Goal: Task Accomplishment & Management: Manage account settings

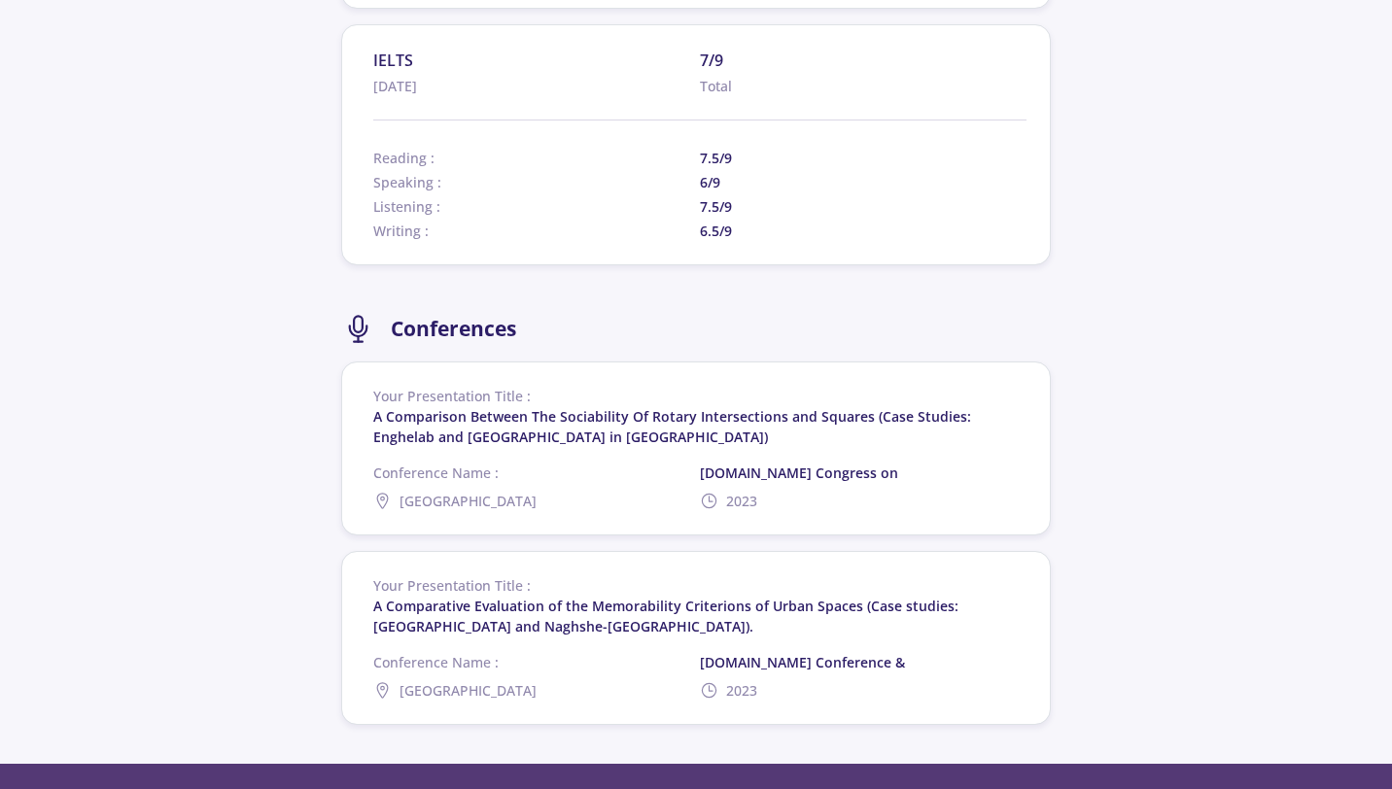
scroll to position [1725, 0]
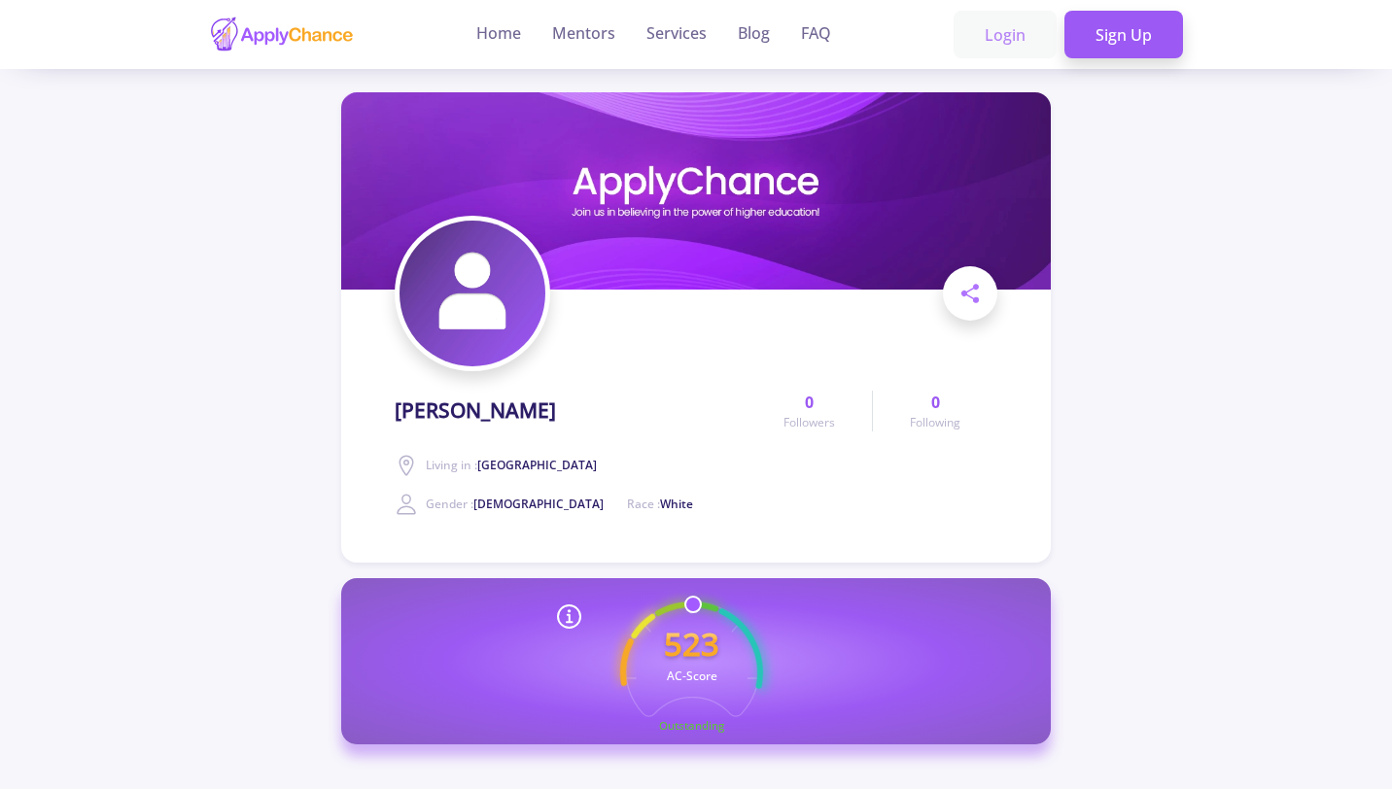
click at [1001, 34] on link "Login" at bounding box center [1005, 35] width 103 height 49
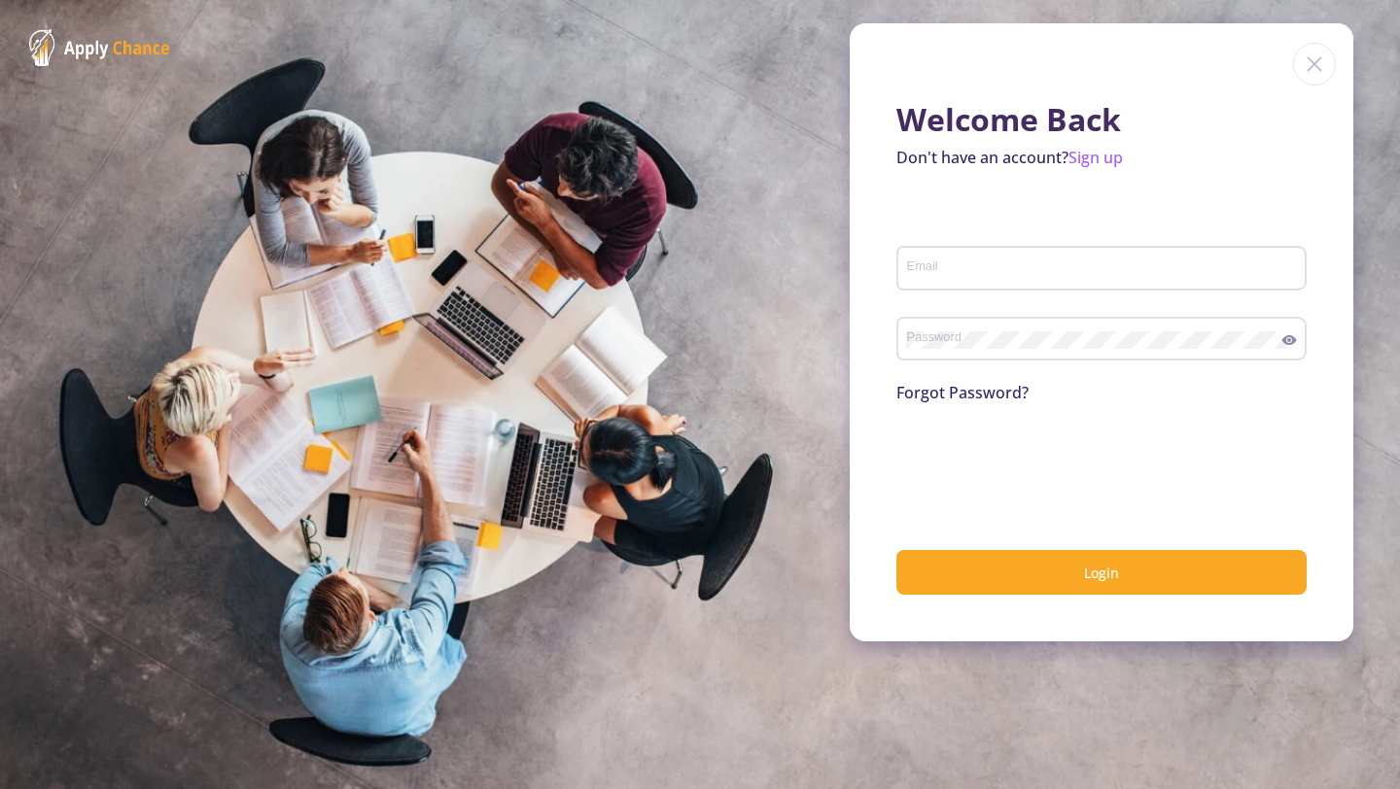
click at [1003, 274] on input "Email" at bounding box center [1104, 270] width 397 height 18
type input "[EMAIL_ADDRESS][DOMAIN_NAME]"
click at [1028, 352] on div "Password" at bounding box center [1094, 335] width 376 height 51
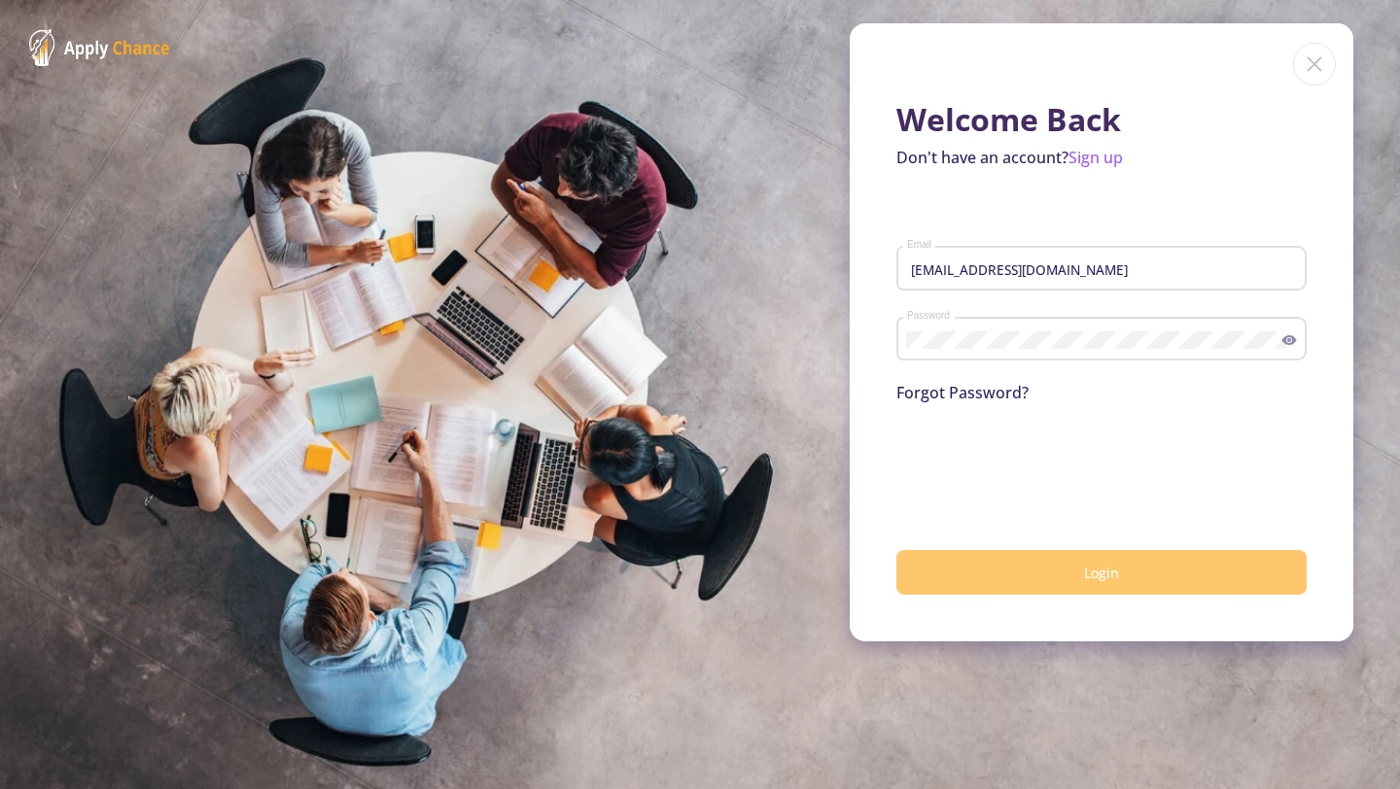
click at [1065, 573] on button "Login" at bounding box center [1101, 573] width 410 height 46
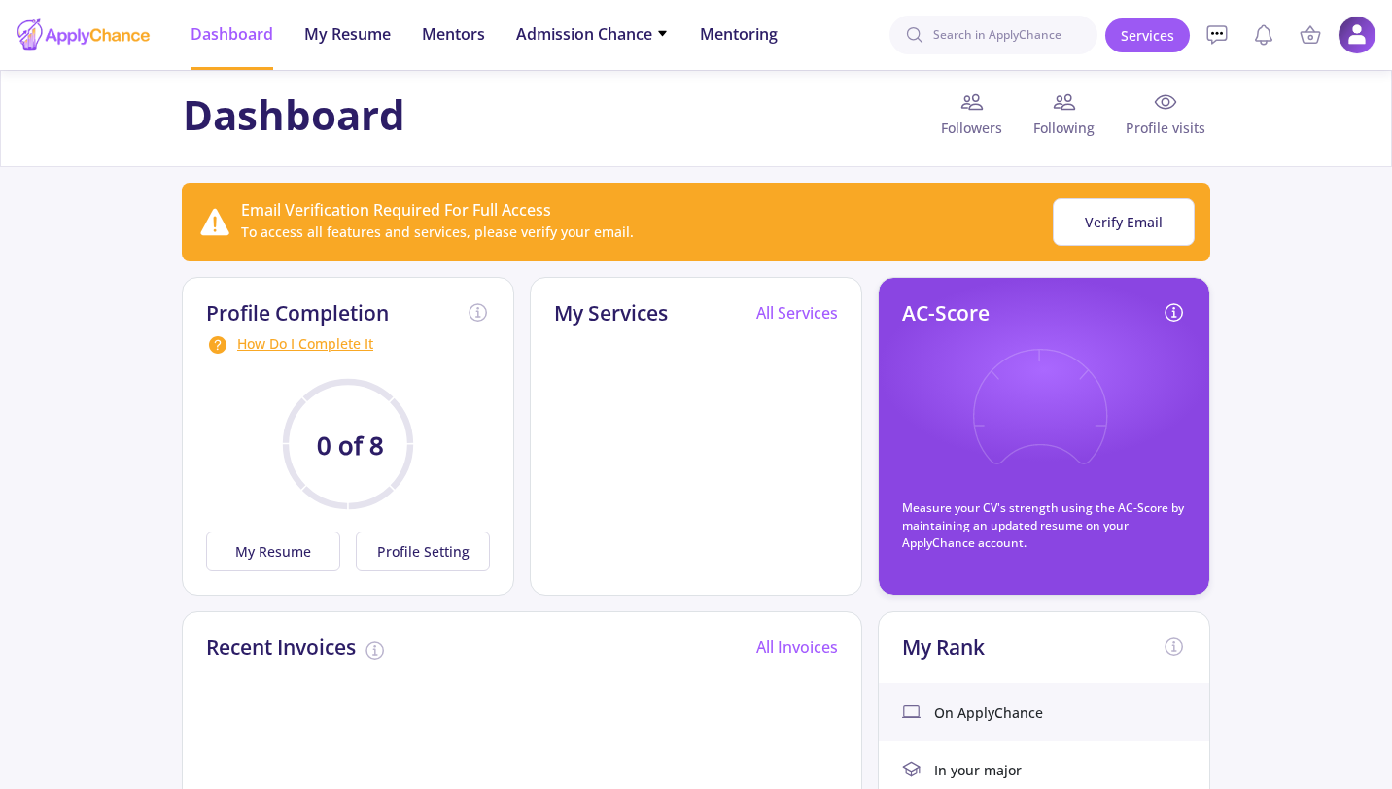
click at [1160, 121] on span "Profile visits" at bounding box center [1159, 128] width 99 height 20
click at [1364, 29] on img at bounding box center [1358, 36] width 38 height 38
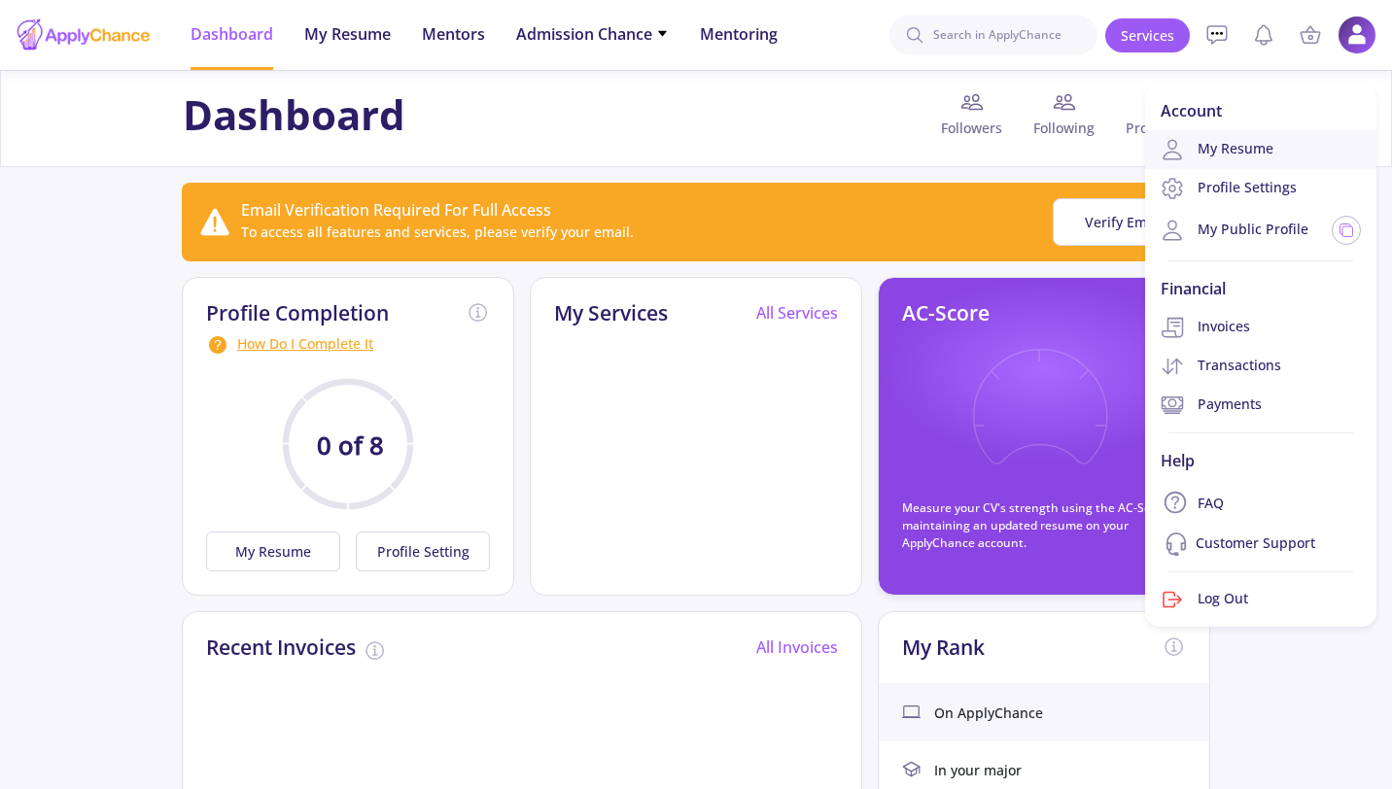
click at [1255, 157] on link "My Resume" at bounding box center [1260, 149] width 231 height 39
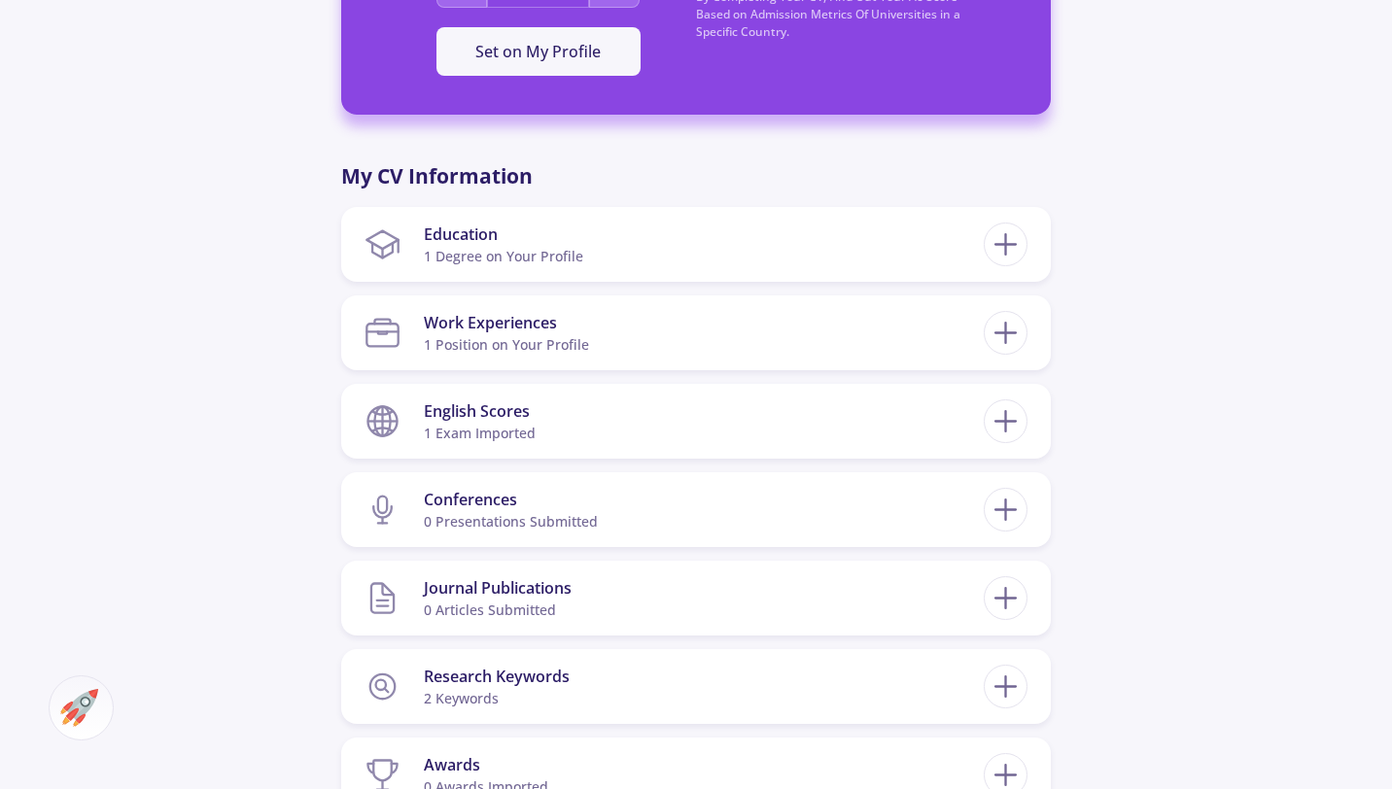
scroll to position [777, 0]
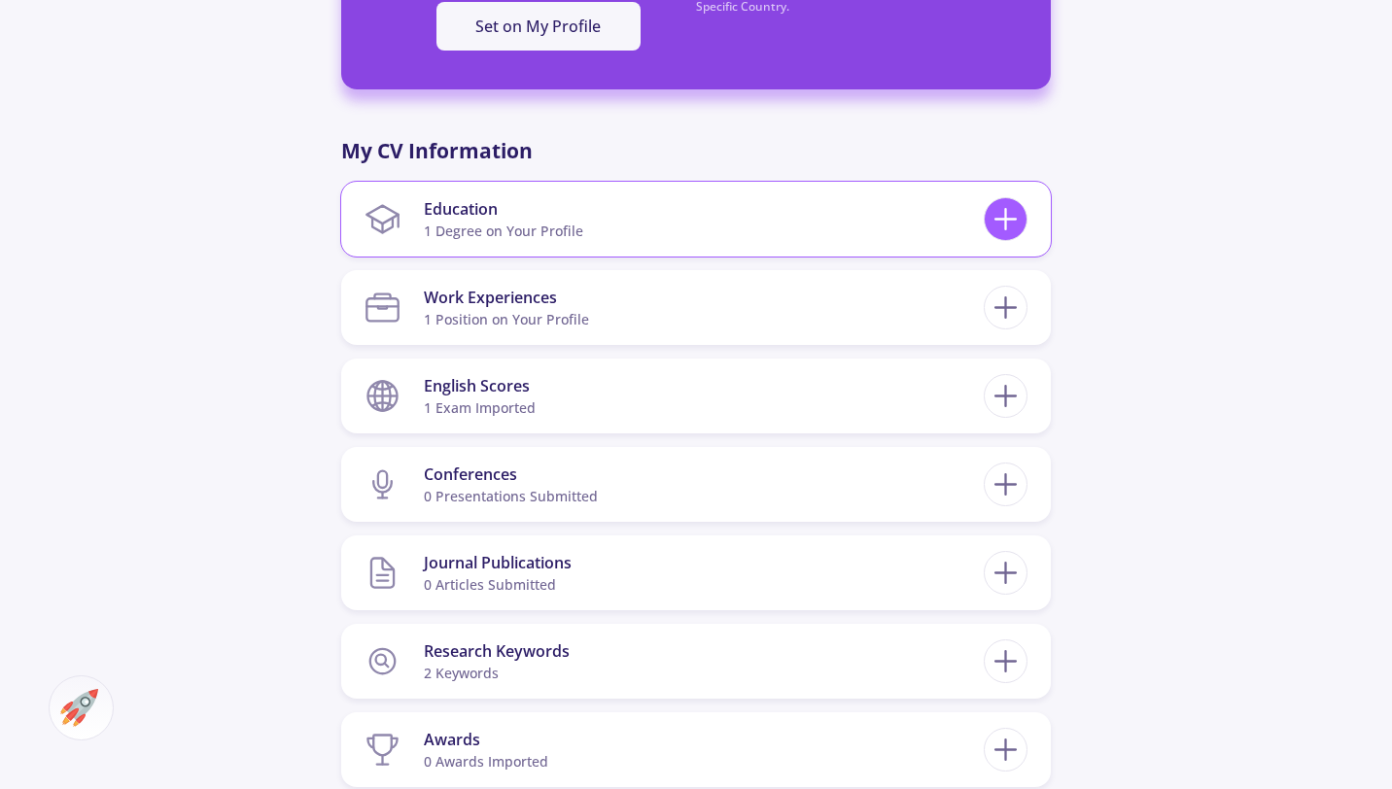
click at [1001, 216] on icon at bounding box center [1006, 219] width 36 height 36
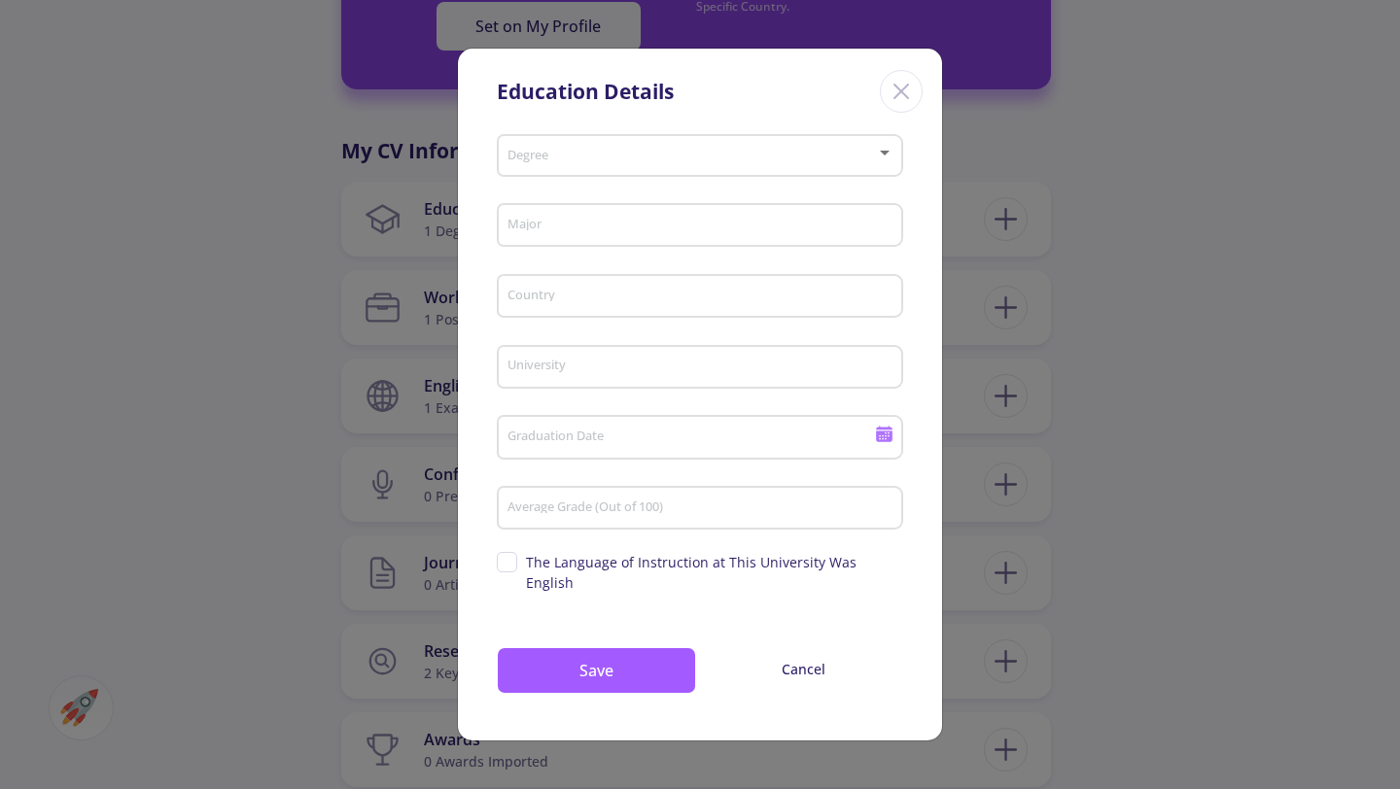
click at [894, 107] on icon "Close" at bounding box center [901, 91] width 31 height 31
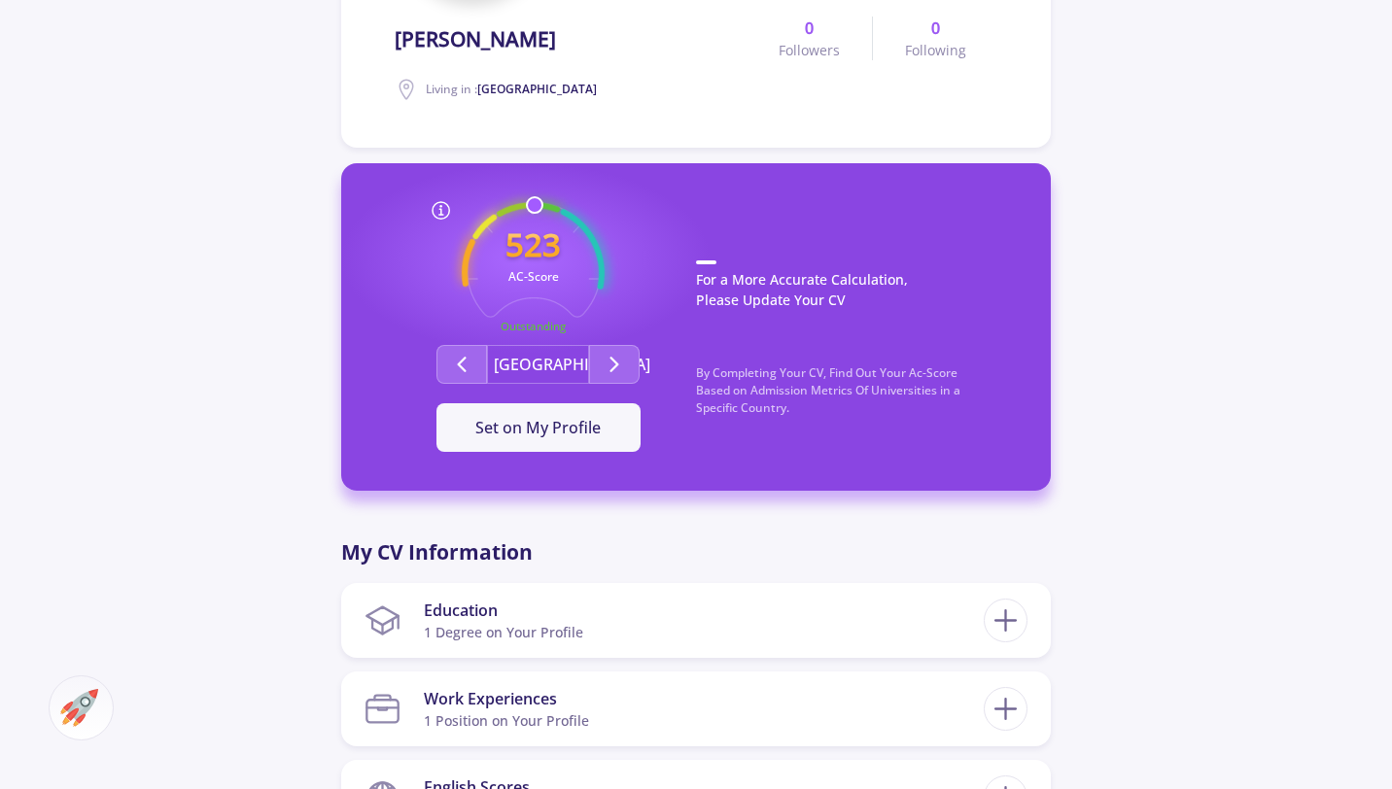
scroll to position [0, 0]
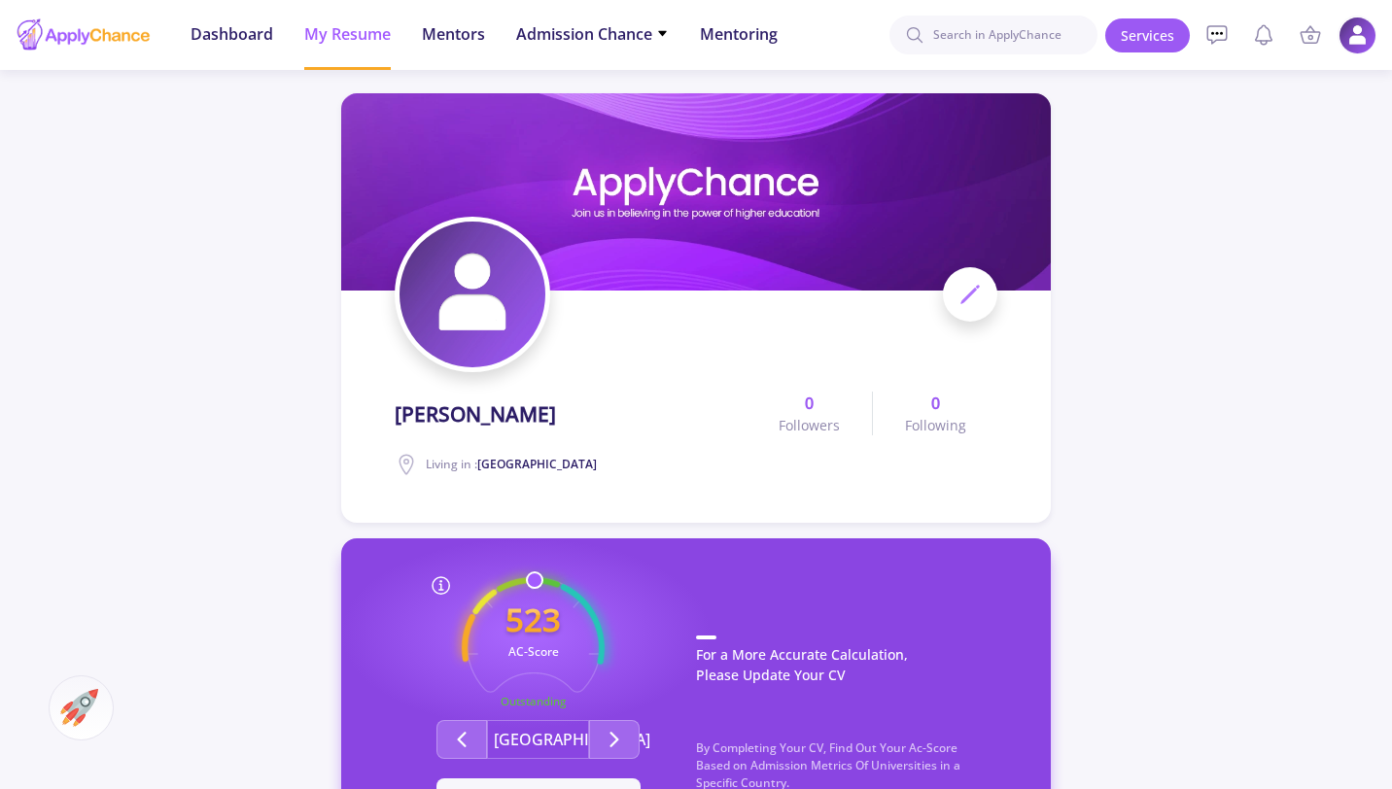
click at [1350, 41] on img at bounding box center [1358, 36] width 38 height 38
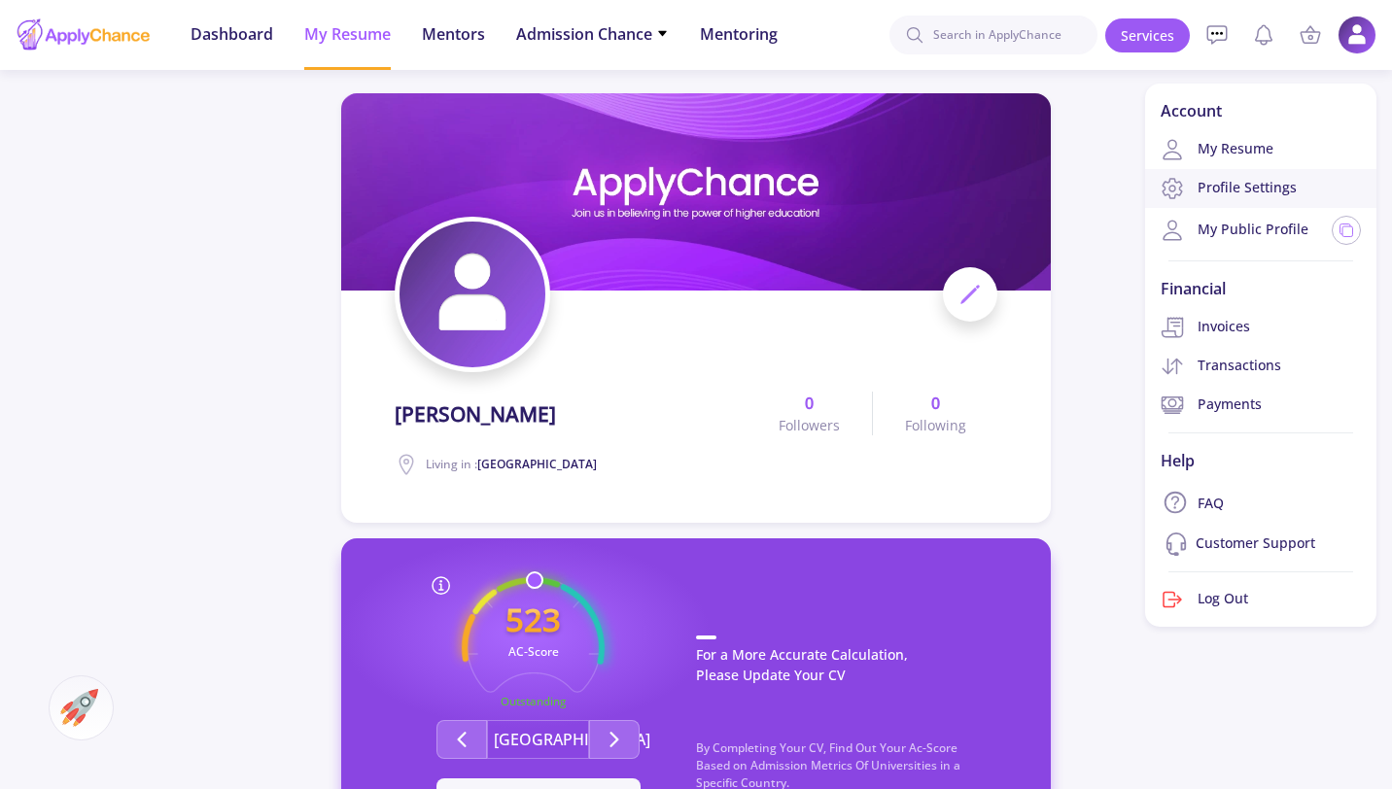
click at [1254, 193] on link "Profile Settings" at bounding box center [1260, 188] width 231 height 39
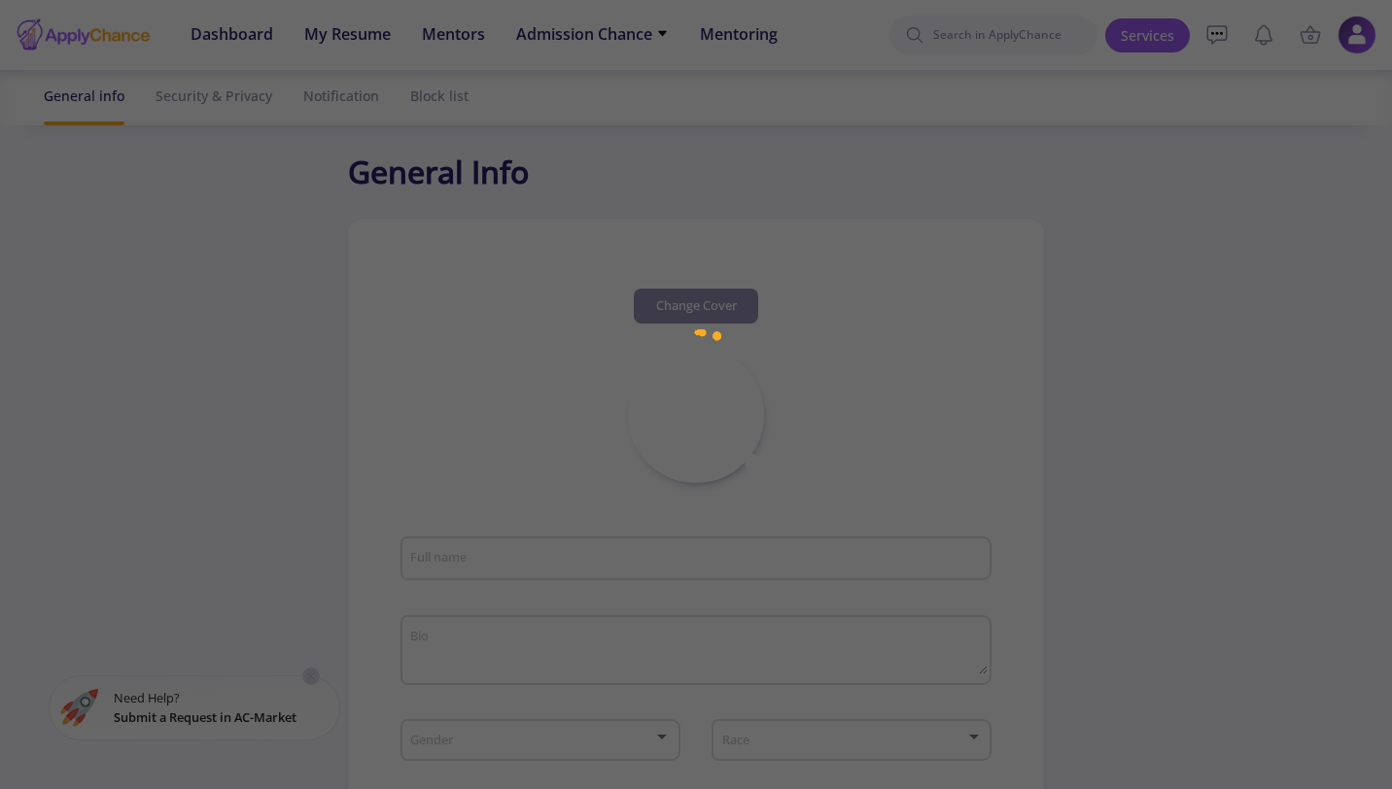
type input "[PERSON_NAME]"
type input "[GEOGRAPHIC_DATA]"
type input "05759b42-451b-4ca8-8292-0ed3fc56beb5"
type input "[EMAIL_ADDRESS][DOMAIN_NAME]"
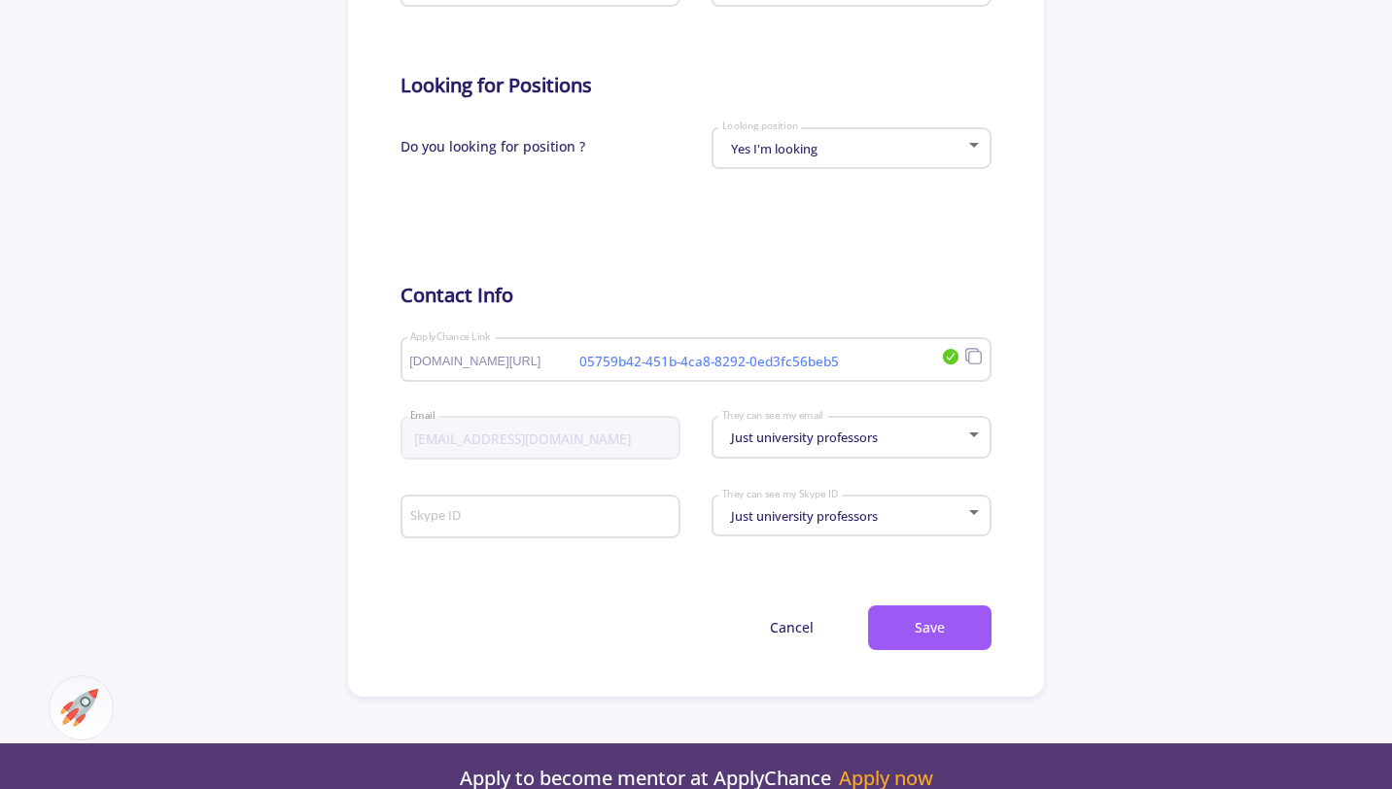
scroll to position [840, 0]
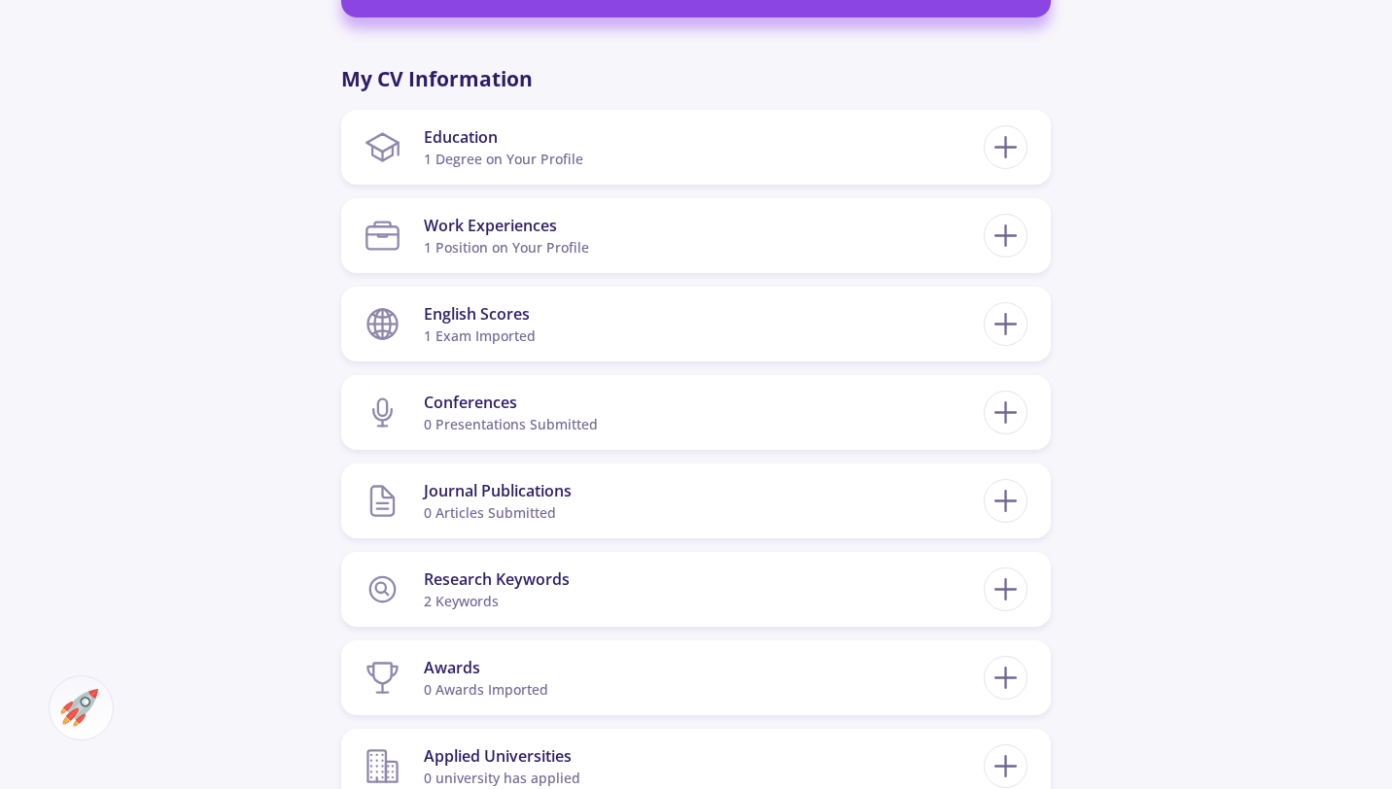
scroll to position [847, 0]
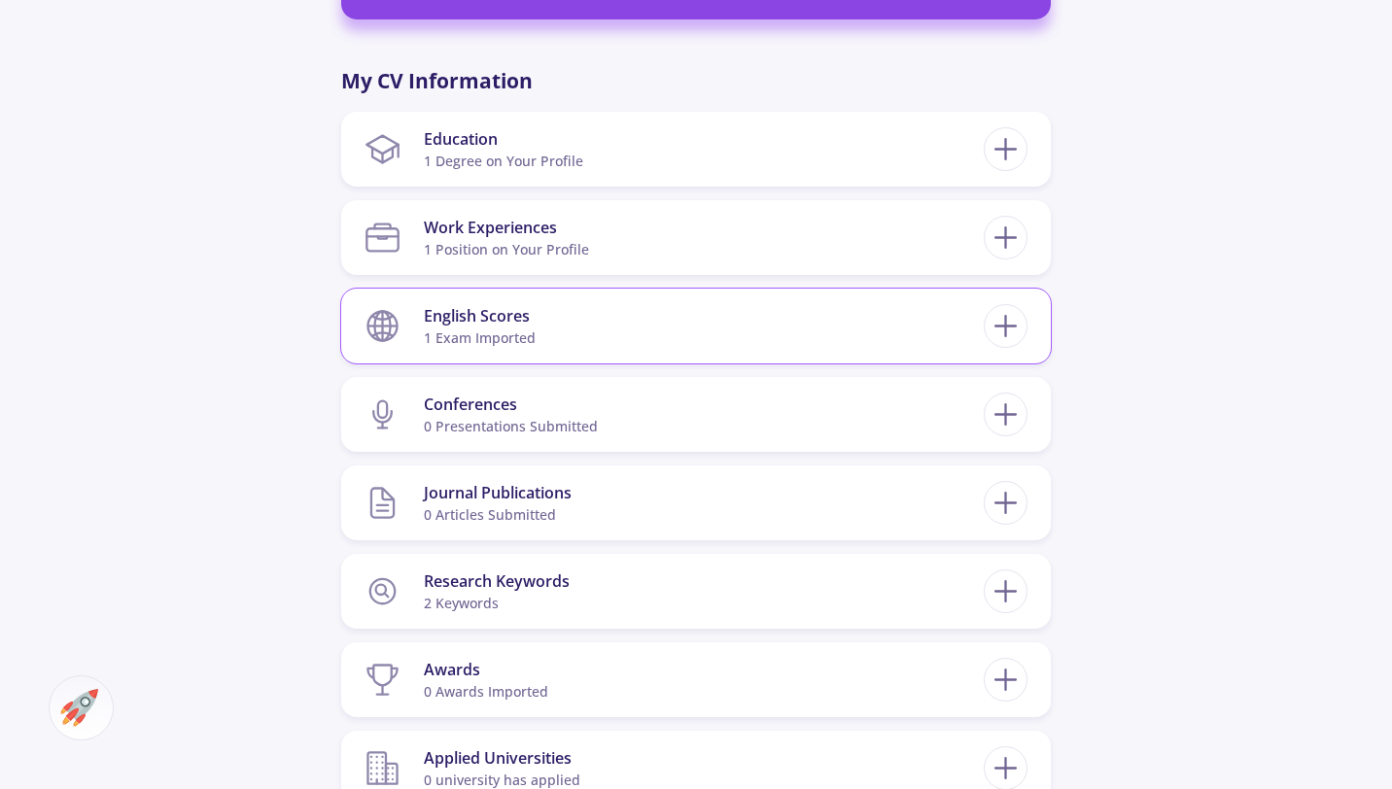
click at [853, 333] on section "English Scores 1 exam imported" at bounding box center [674, 326] width 619 height 59
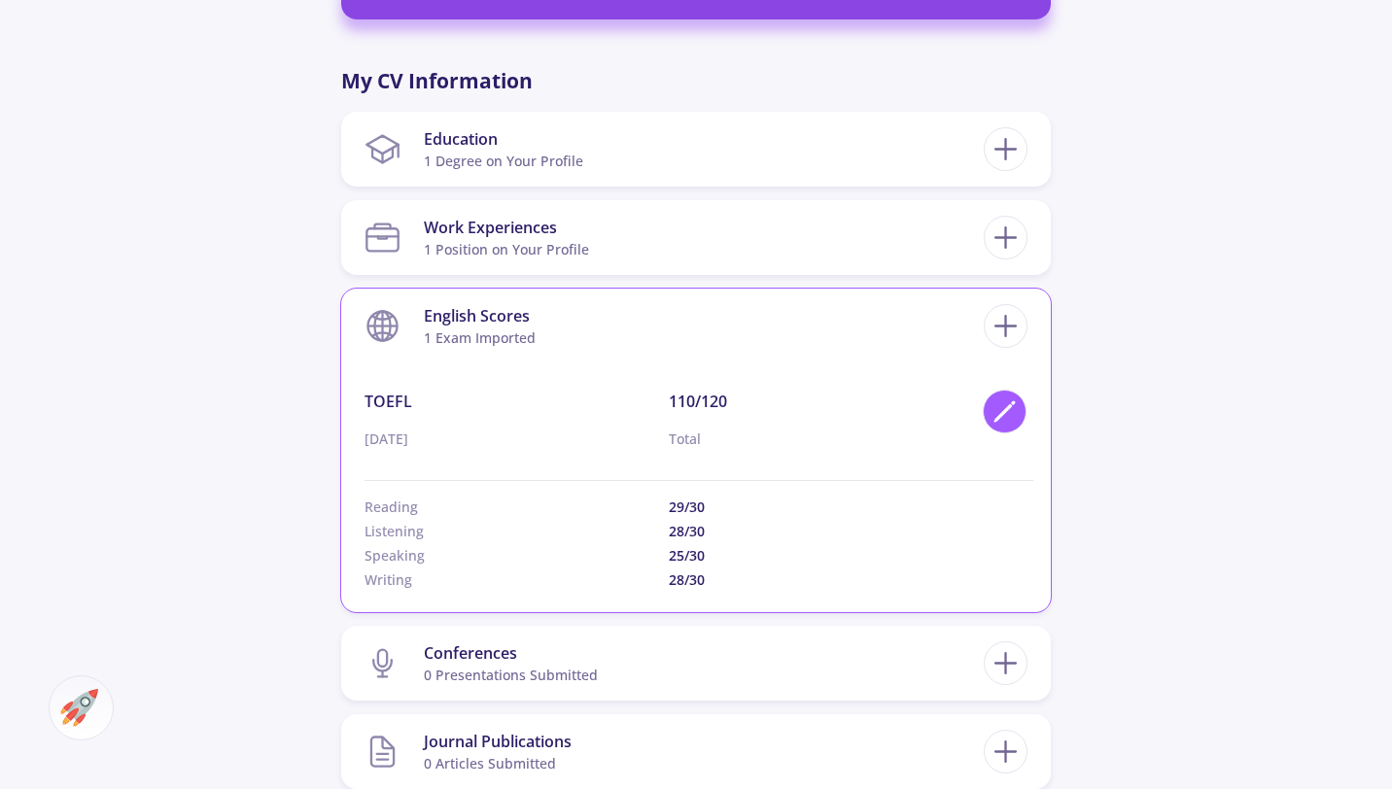
click at [1006, 411] on polygon at bounding box center [1004, 413] width 17 height 17
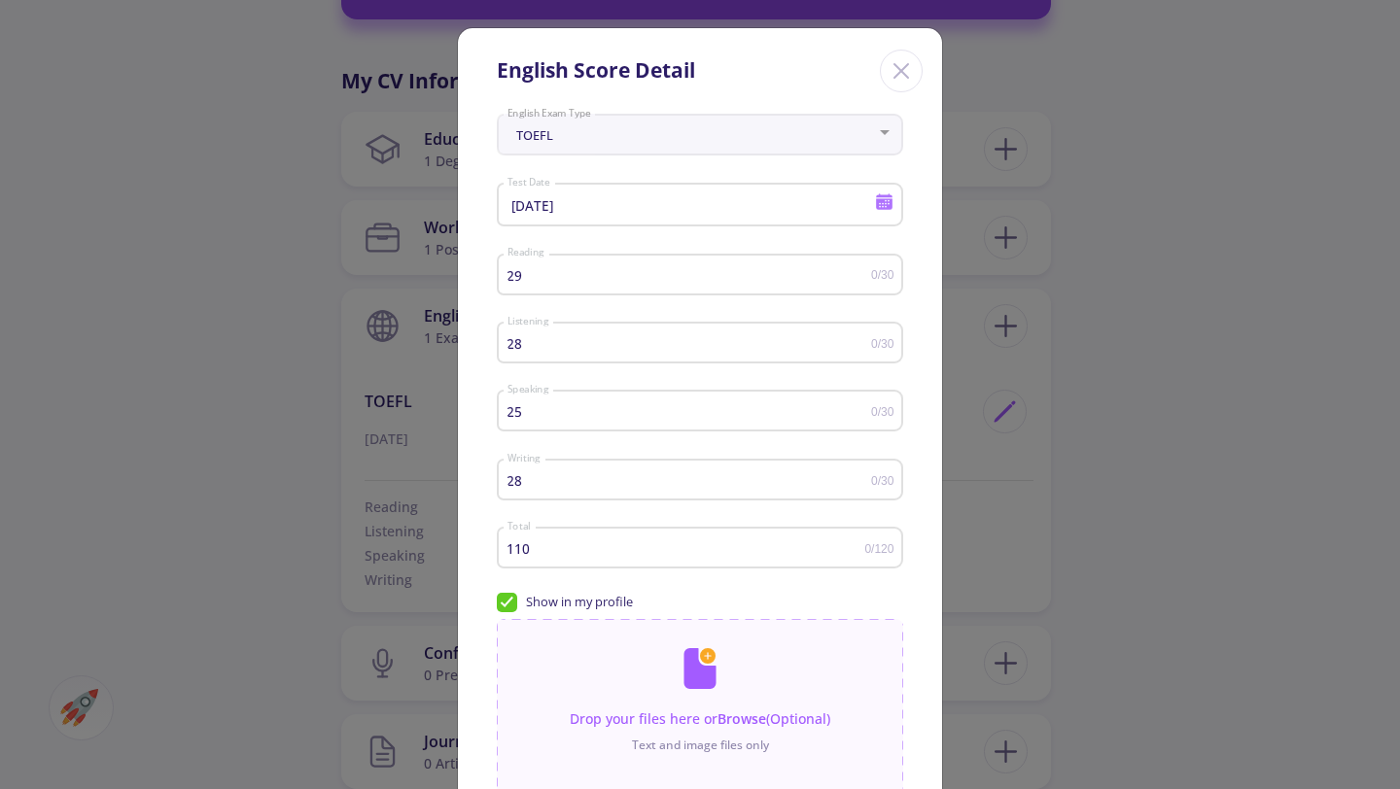
click at [894, 61] on icon "Close" at bounding box center [901, 70] width 31 height 31
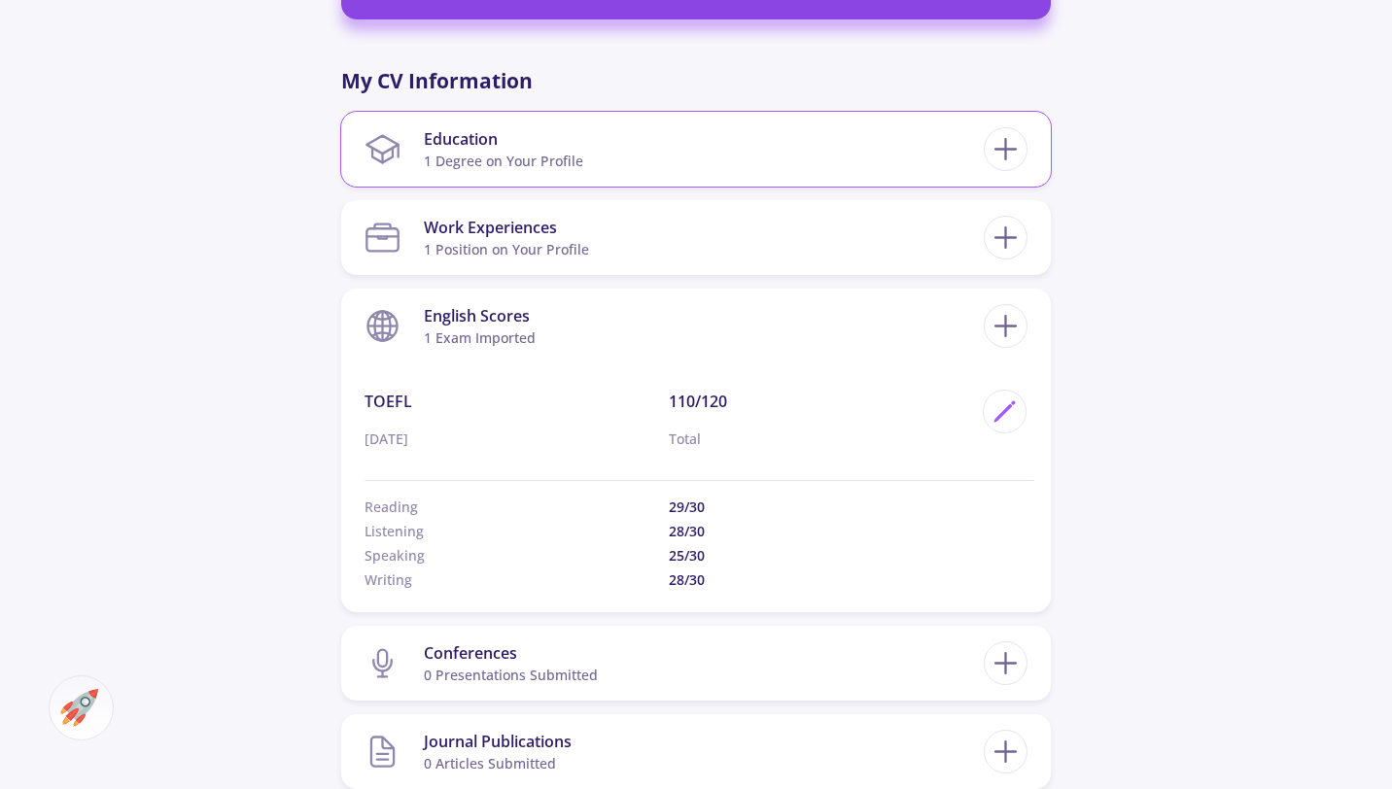
click at [1005, 184] on div "Education 1 Degree on Your Profile Industrial Engineering Bachelor's Sharif Uni…" at bounding box center [696, 149] width 710 height 75
click at [1012, 229] on icon at bounding box center [1006, 238] width 36 height 36
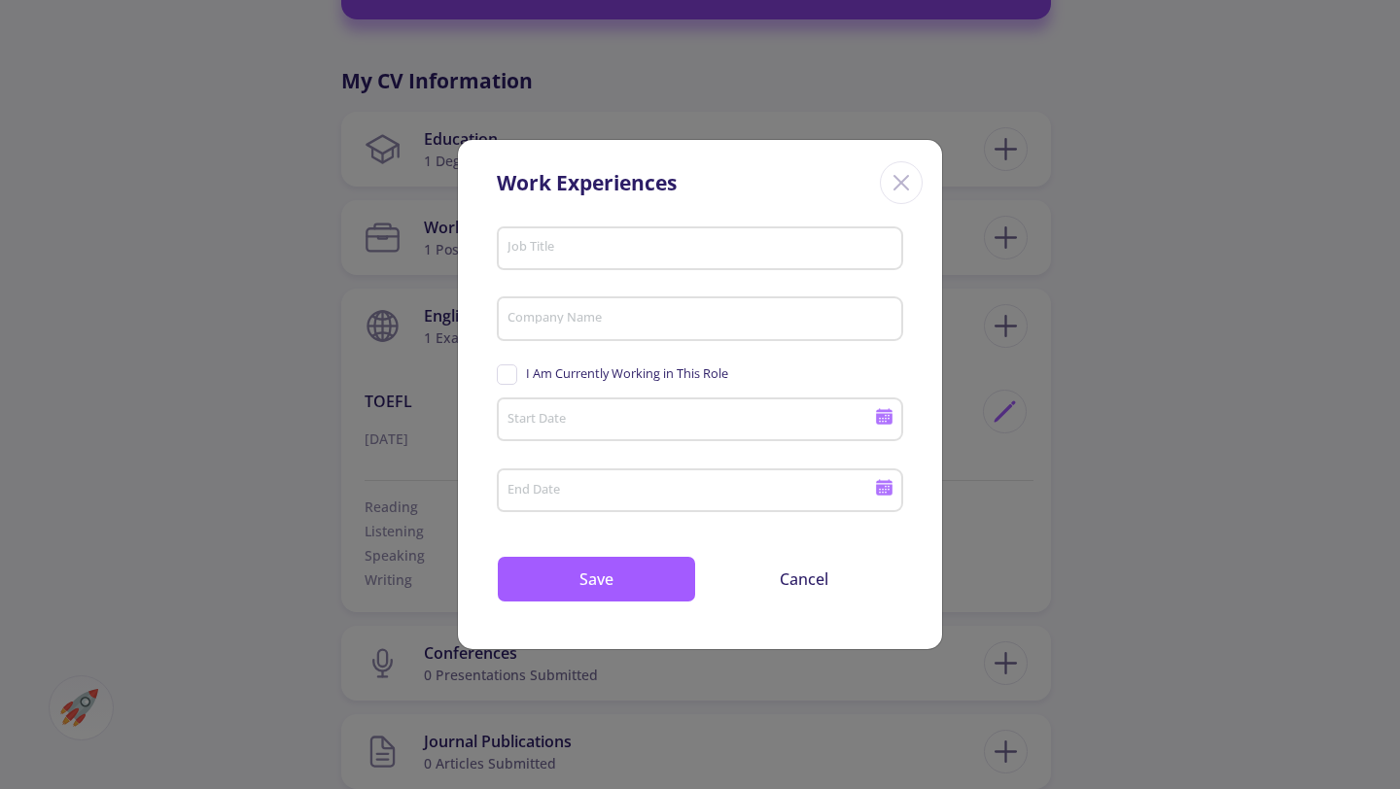
click at [904, 177] on icon "Close" at bounding box center [901, 182] width 31 height 31
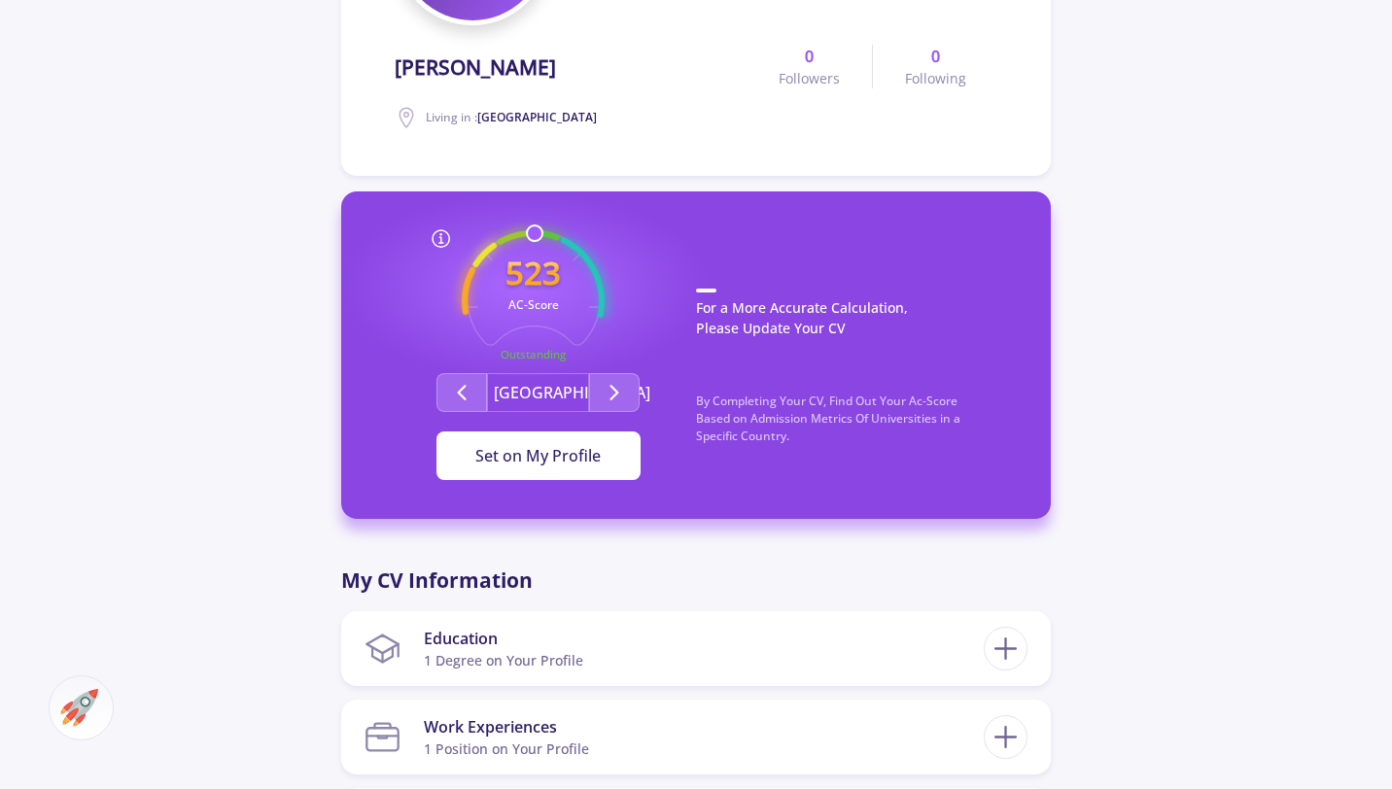
scroll to position [336, 0]
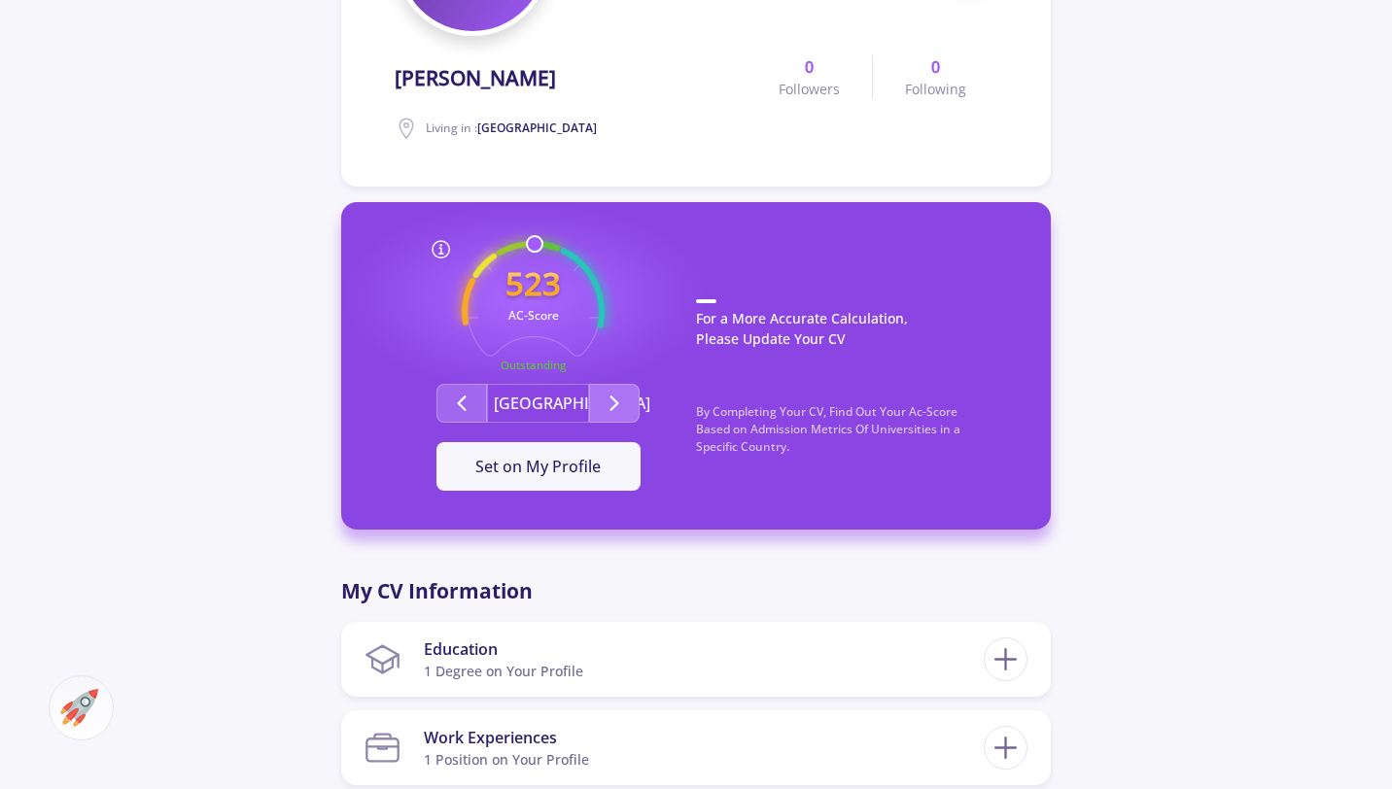
click at [600, 404] on button "Second group" at bounding box center [614, 403] width 51 height 39
click at [453, 391] on button "Second group" at bounding box center [462, 403] width 51 height 39
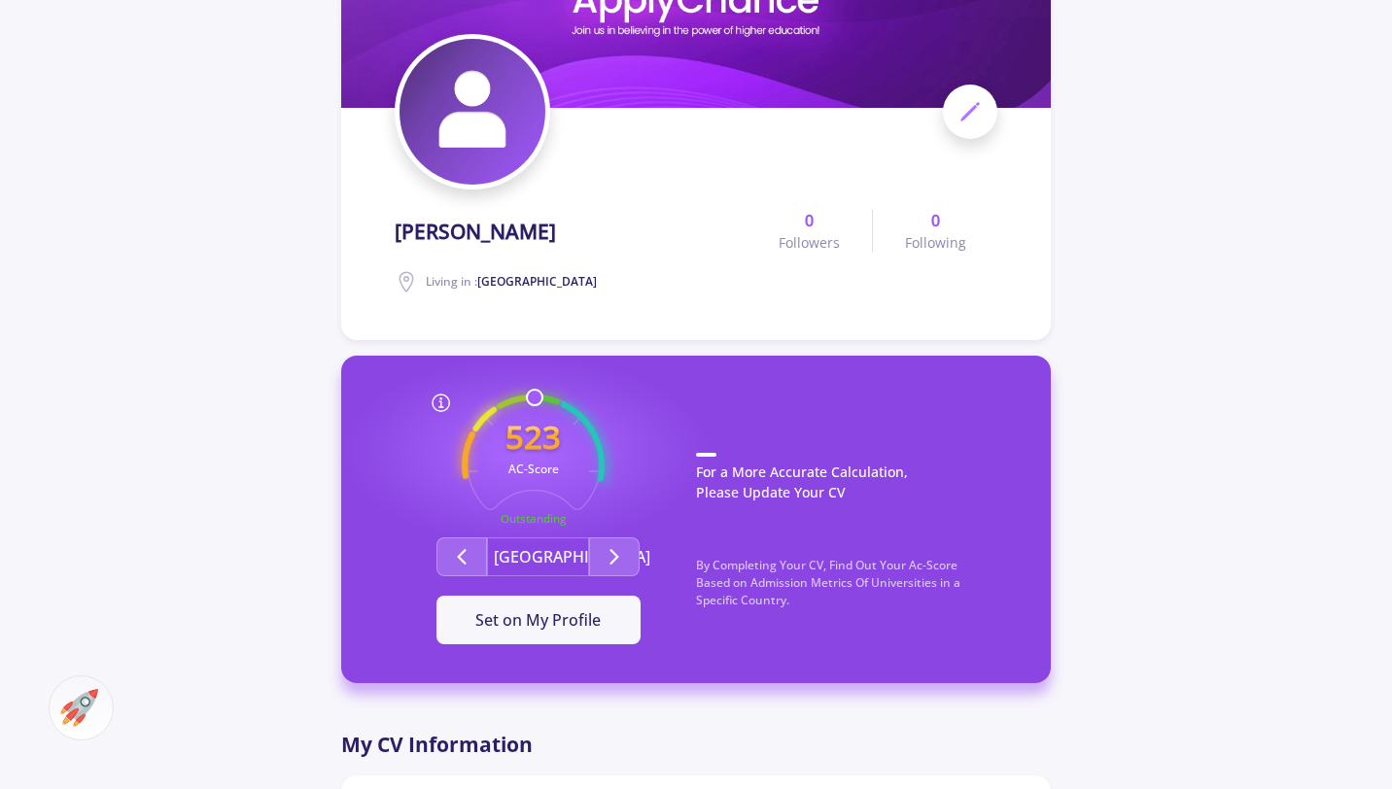
scroll to position [161, 0]
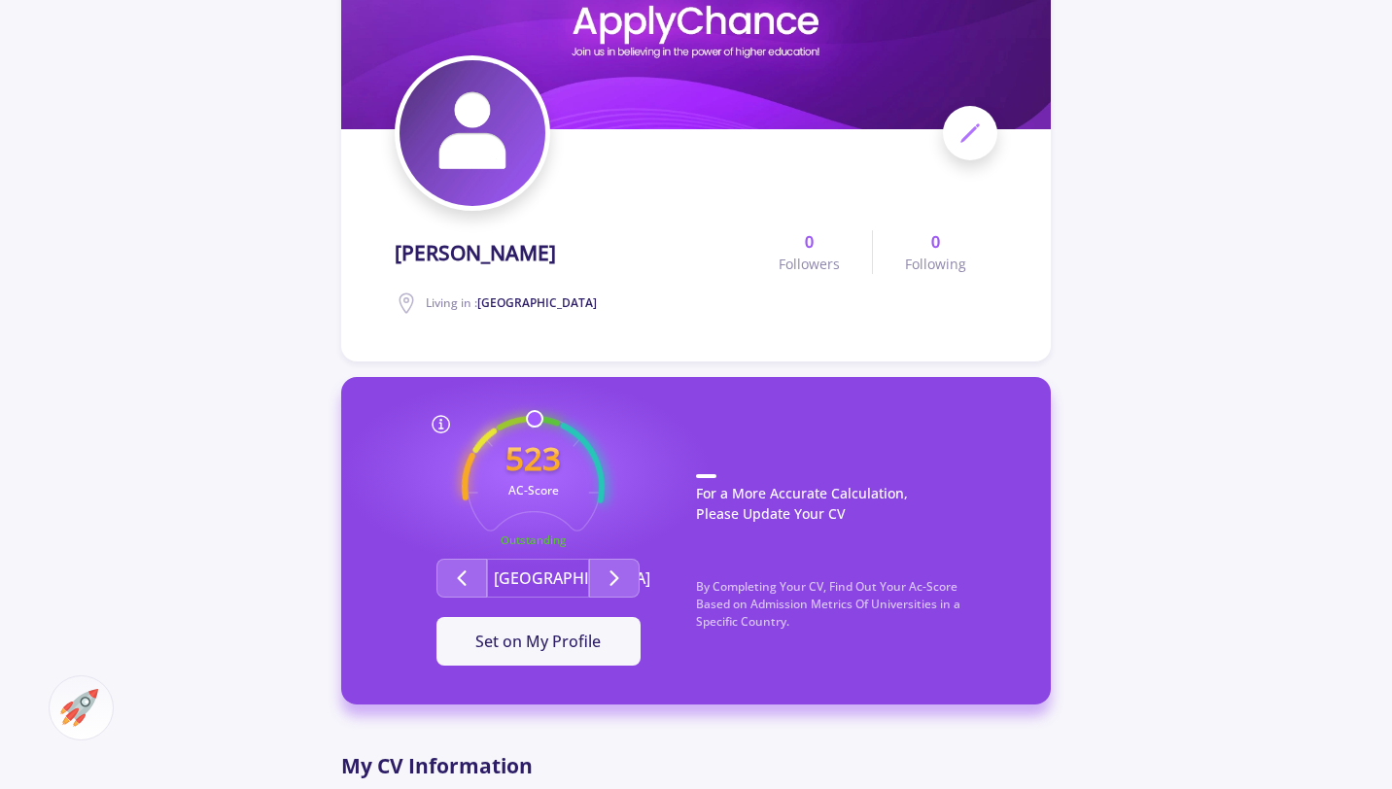
click at [963, 127] on icon at bounding box center [970, 133] width 23 height 23
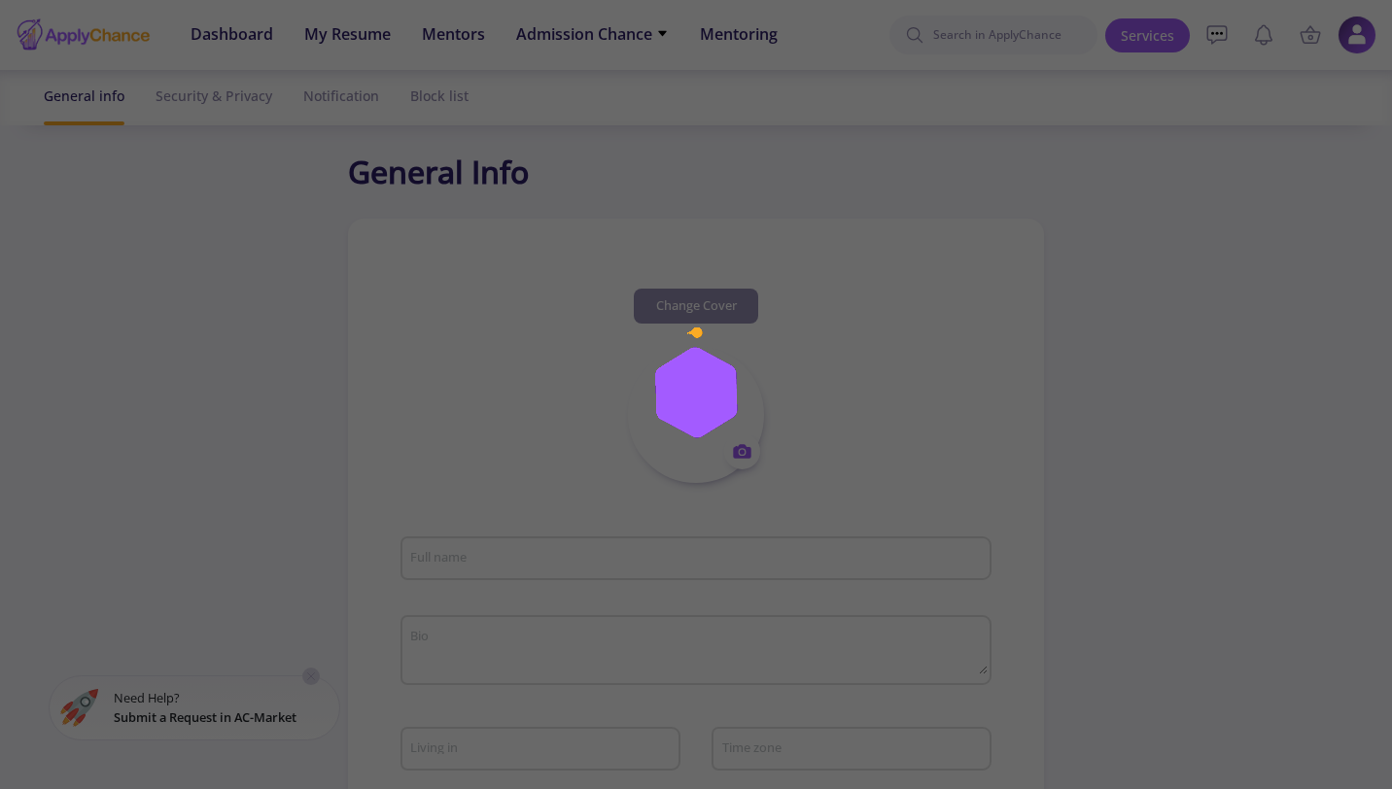
type input "[PERSON_NAME]"
type input "[GEOGRAPHIC_DATA]"
type input "05759b42-451b-4ca8-8292-0ed3fc56beb5"
type input "[EMAIL_ADDRESS][DOMAIN_NAME]"
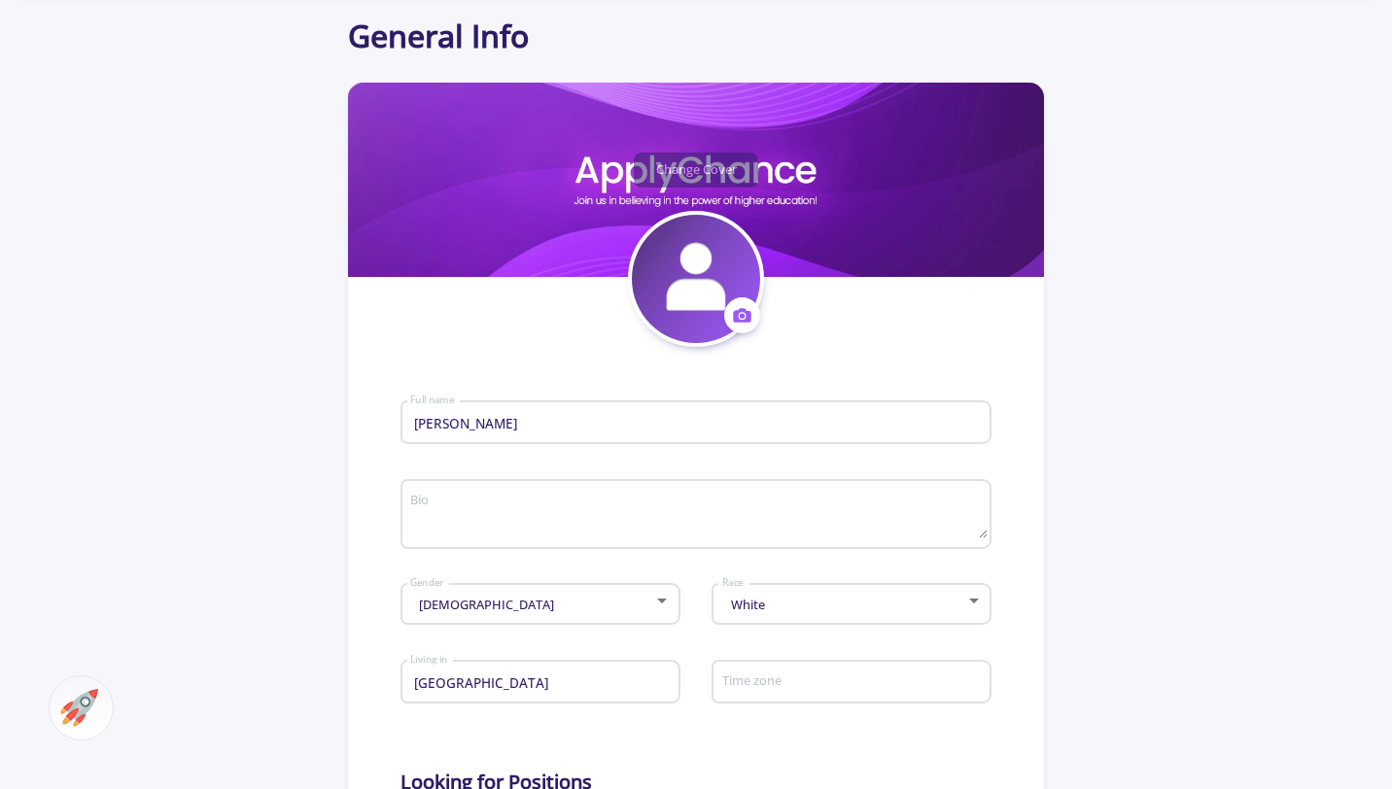
scroll to position [403, 0]
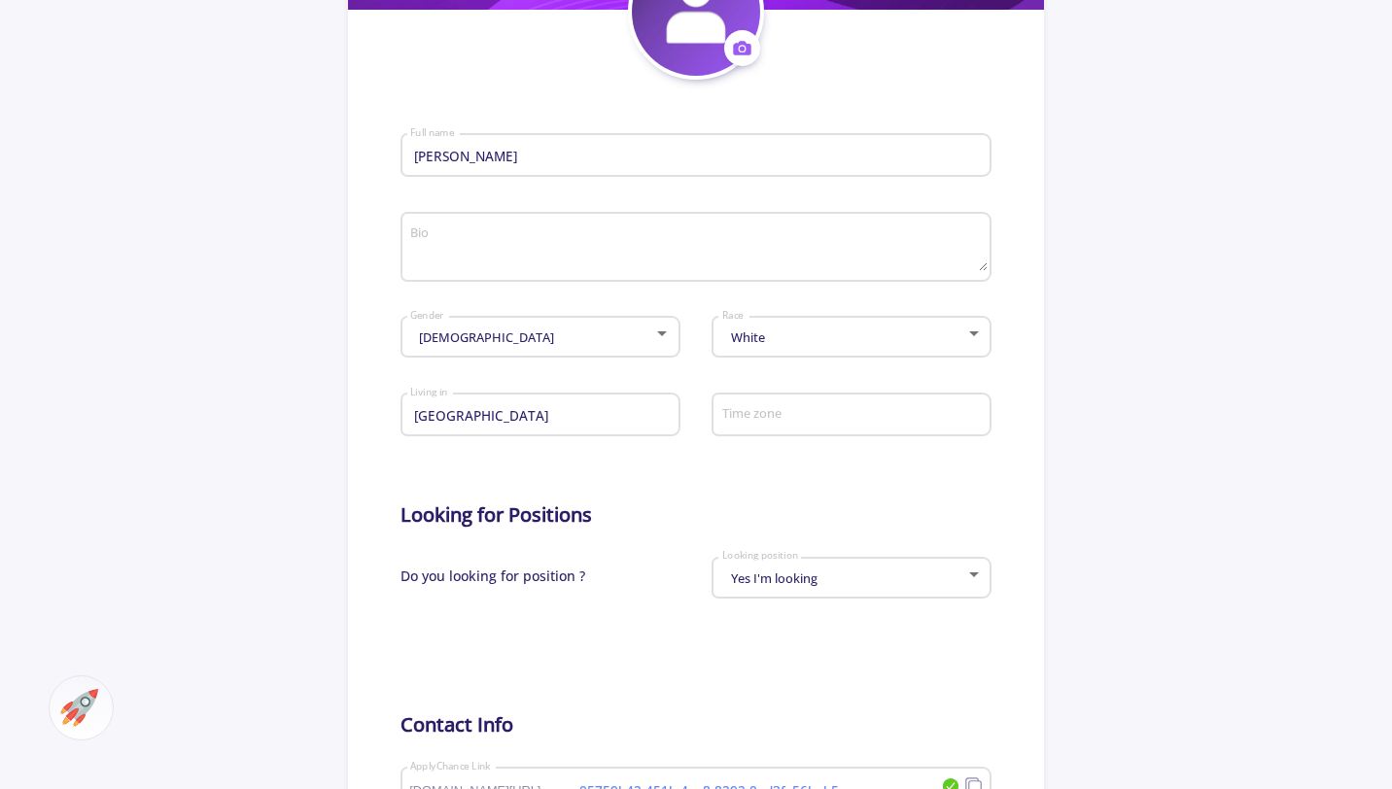
click at [801, 341] on div "White" at bounding box center [843, 338] width 244 height 15
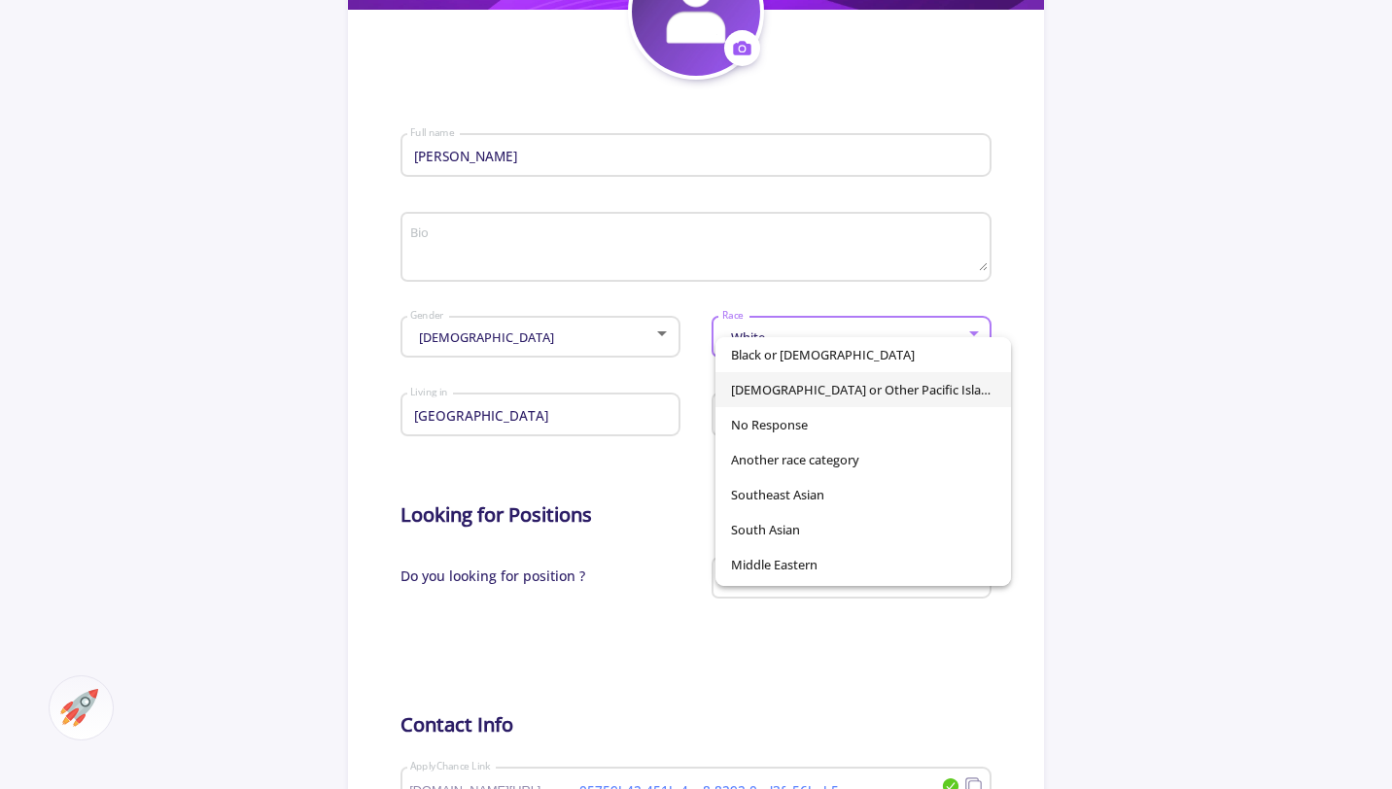
scroll to position [104, 0]
click at [795, 552] on span "Middle Eastern" at bounding box center [863, 565] width 264 height 35
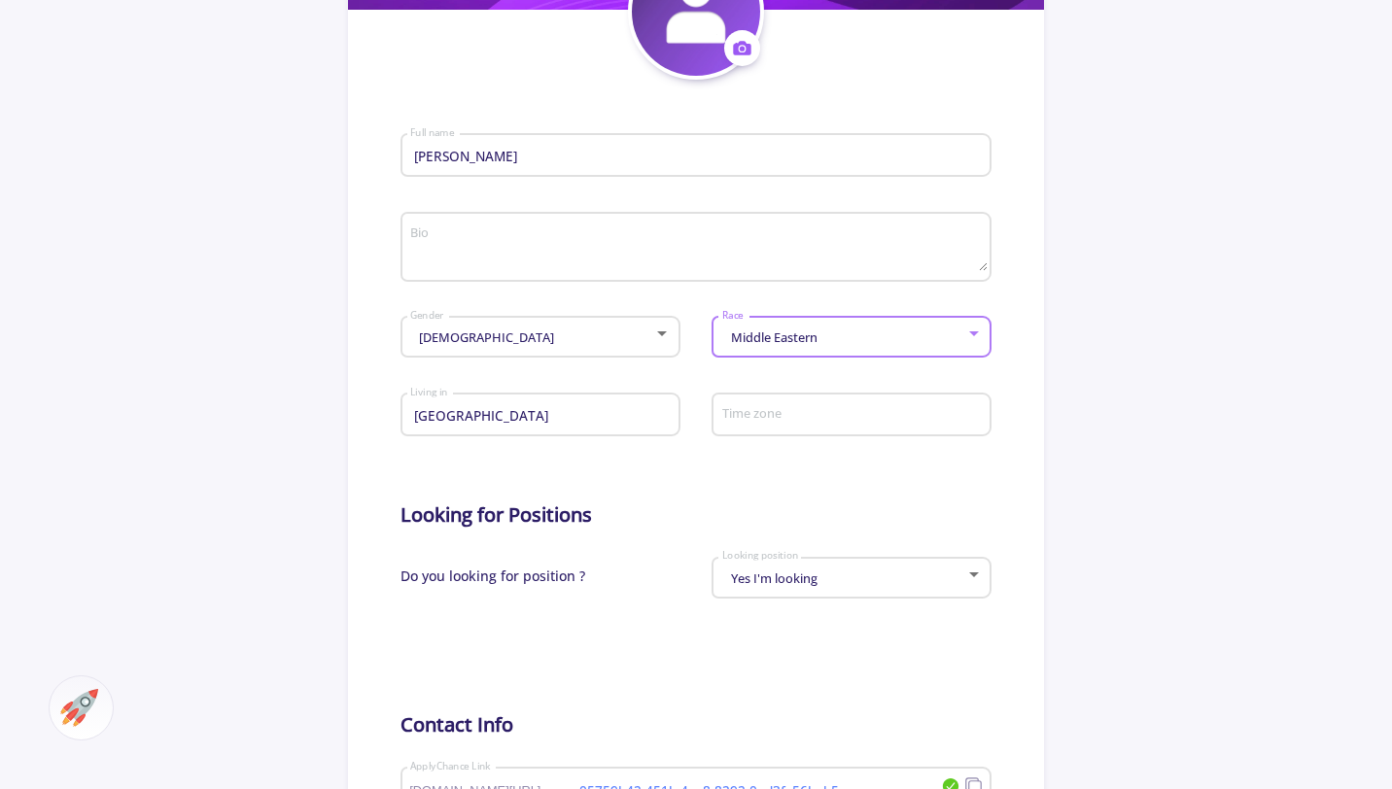
click at [995, 441] on section "Change Cover Change cover Remove cover Change photo Remove photo [PERSON_NAME] …" at bounding box center [696, 471] width 696 height 1312
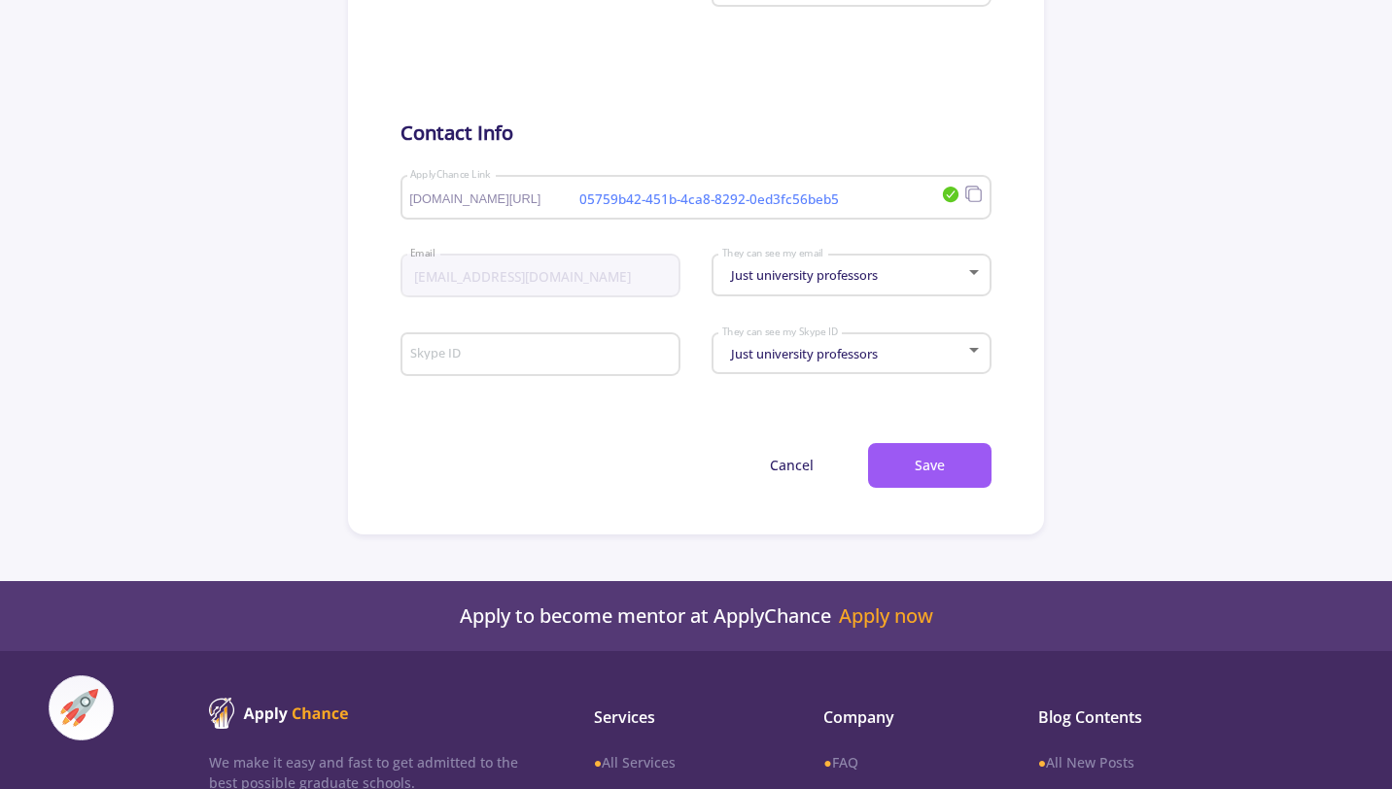
scroll to position [1003, 0]
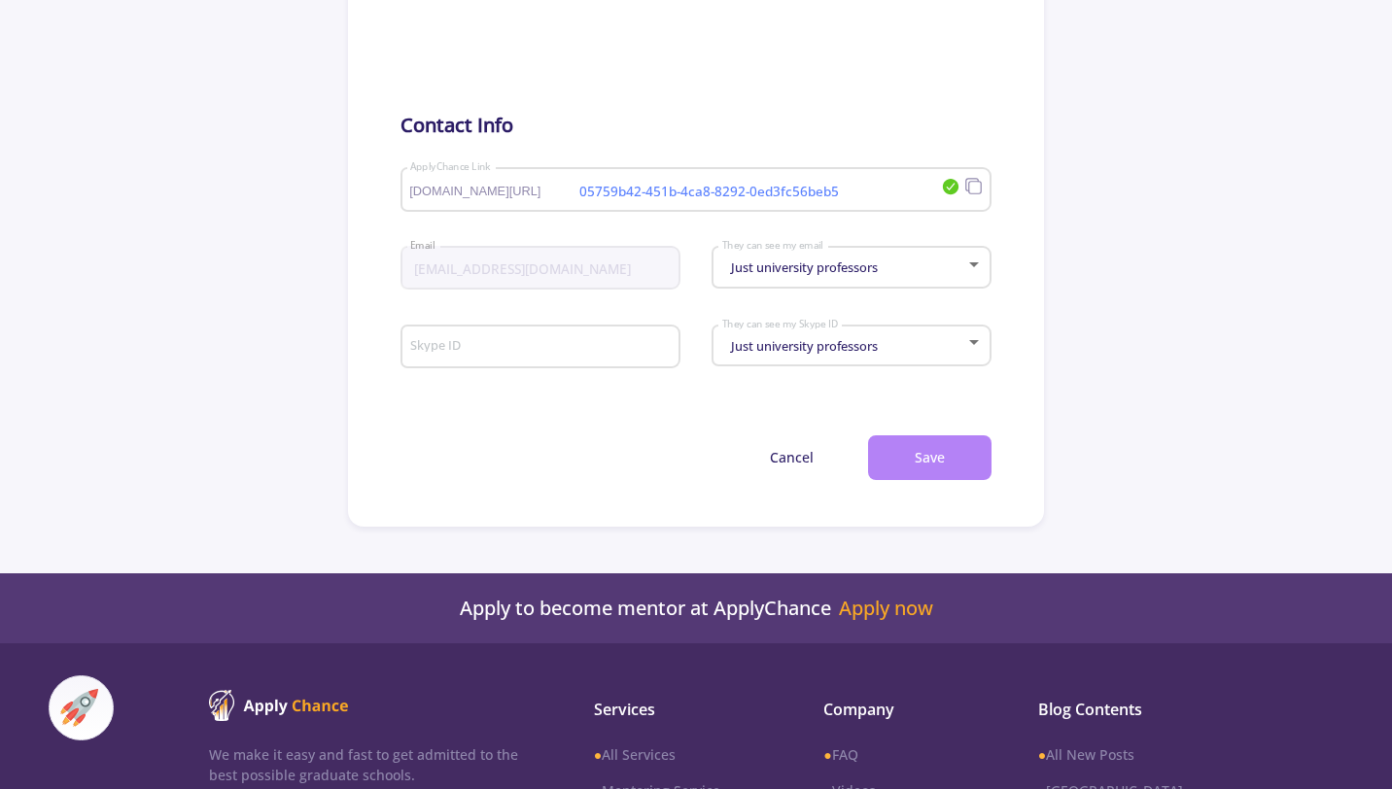
click at [932, 467] on button "Save" at bounding box center [929, 459] width 123 height 46
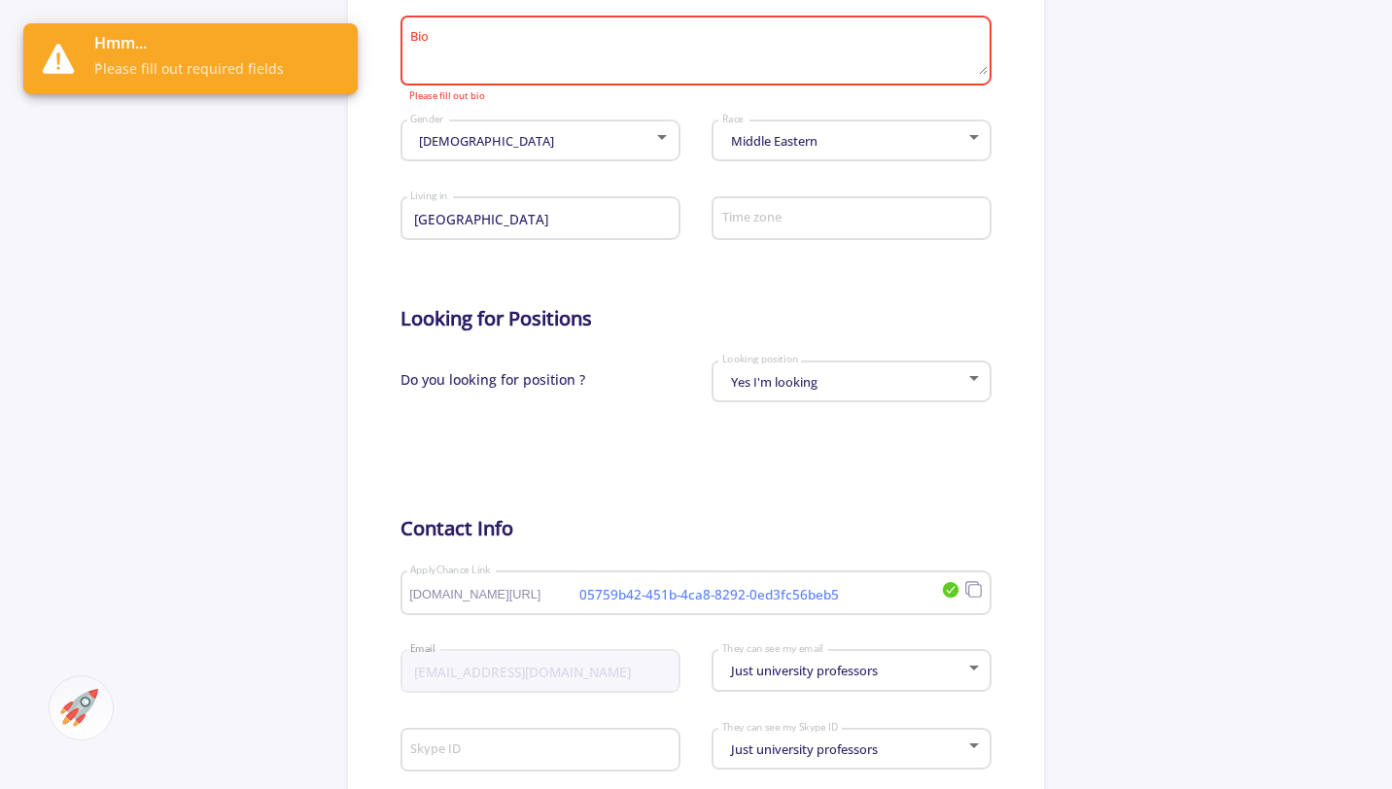
scroll to position [571, 0]
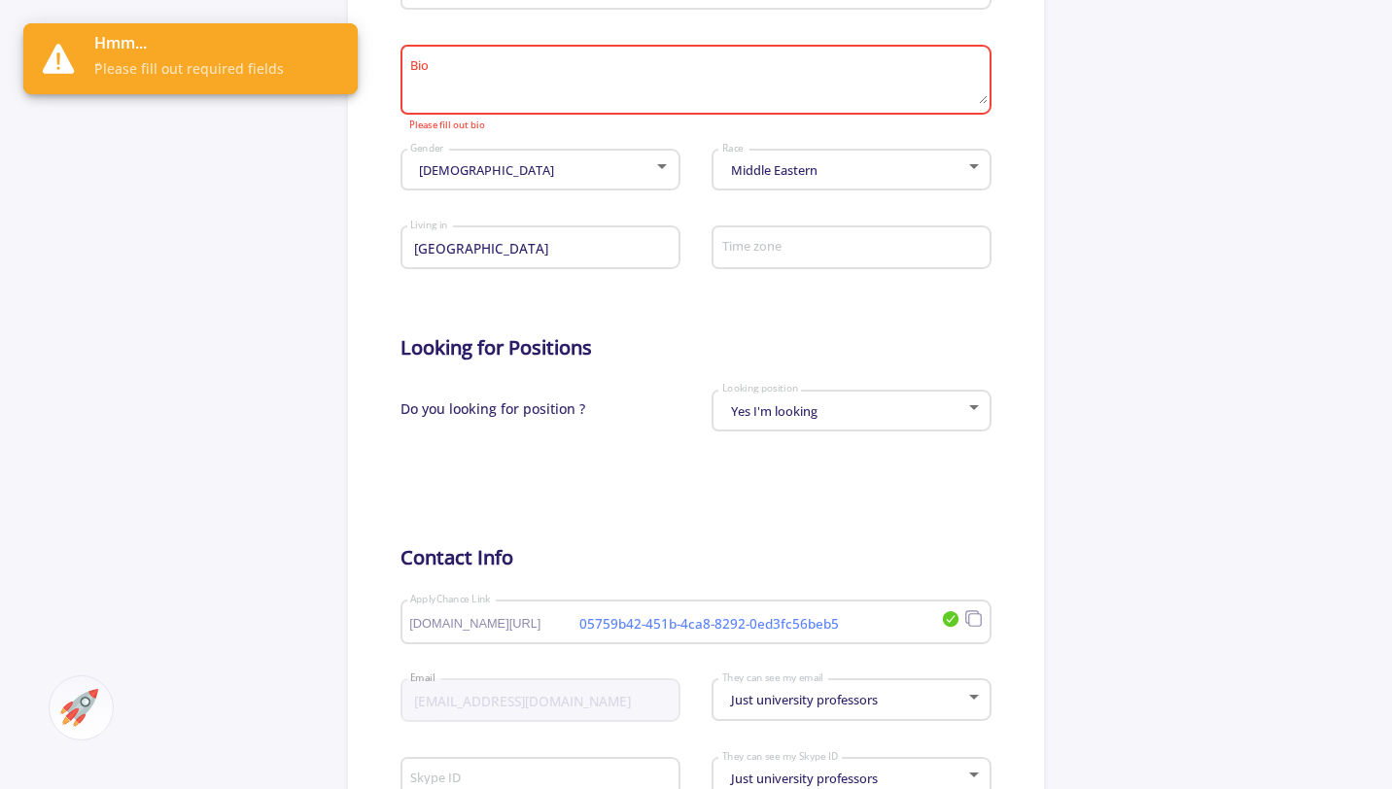
click at [706, 94] on textarea "Bio" at bounding box center [698, 81] width 578 height 46
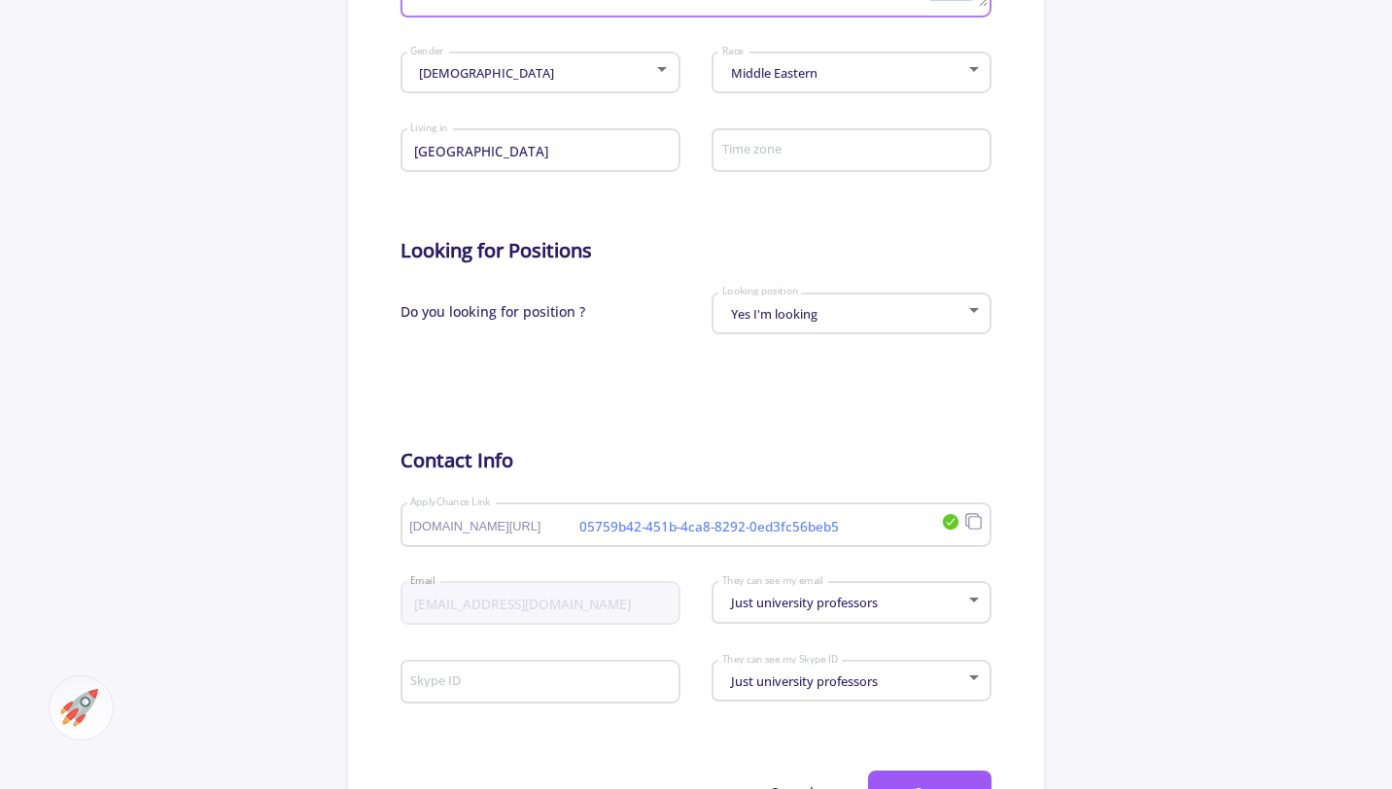
scroll to position [742, 0]
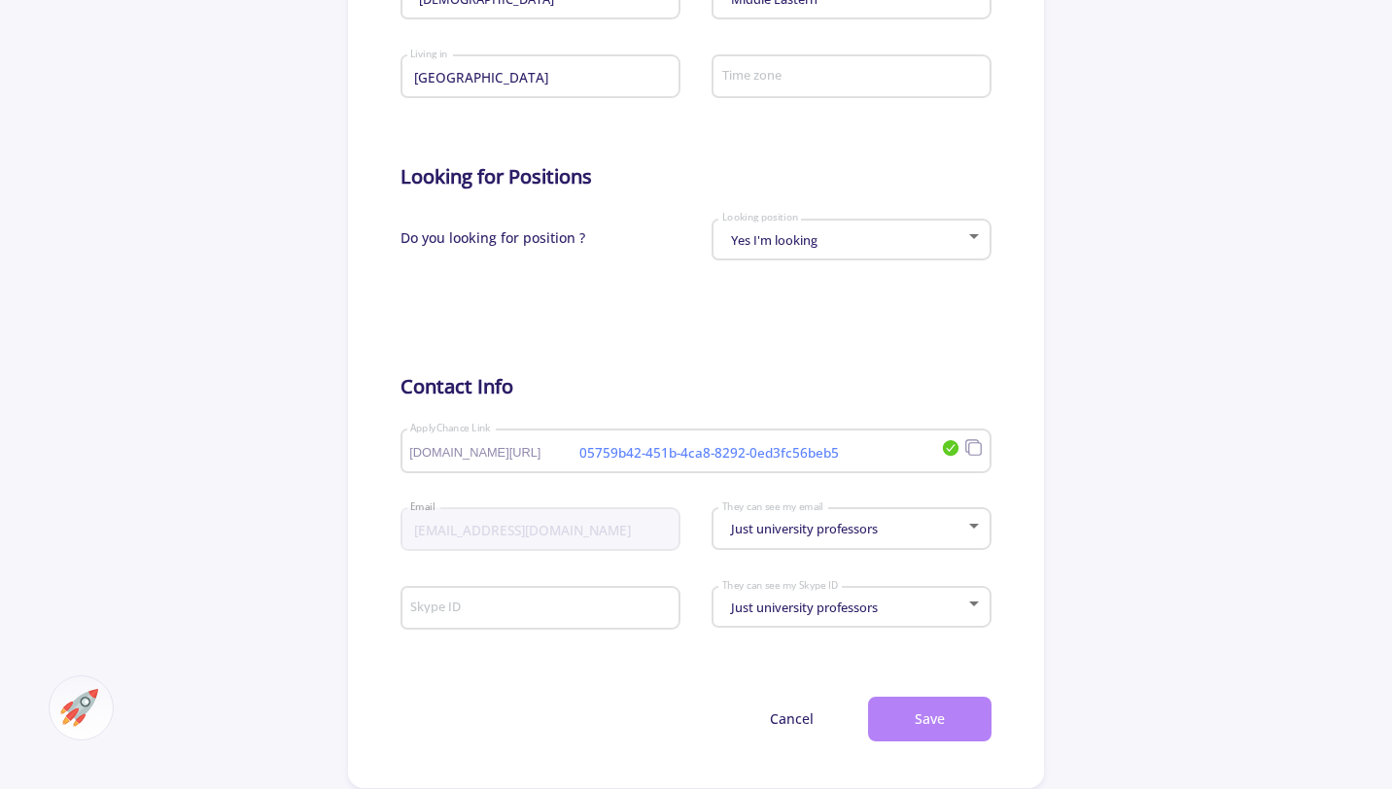
type textarea "hiukhijol[kpojiuhuk"
click at [918, 743] on button "Save" at bounding box center [929, 720] width 123 height 46
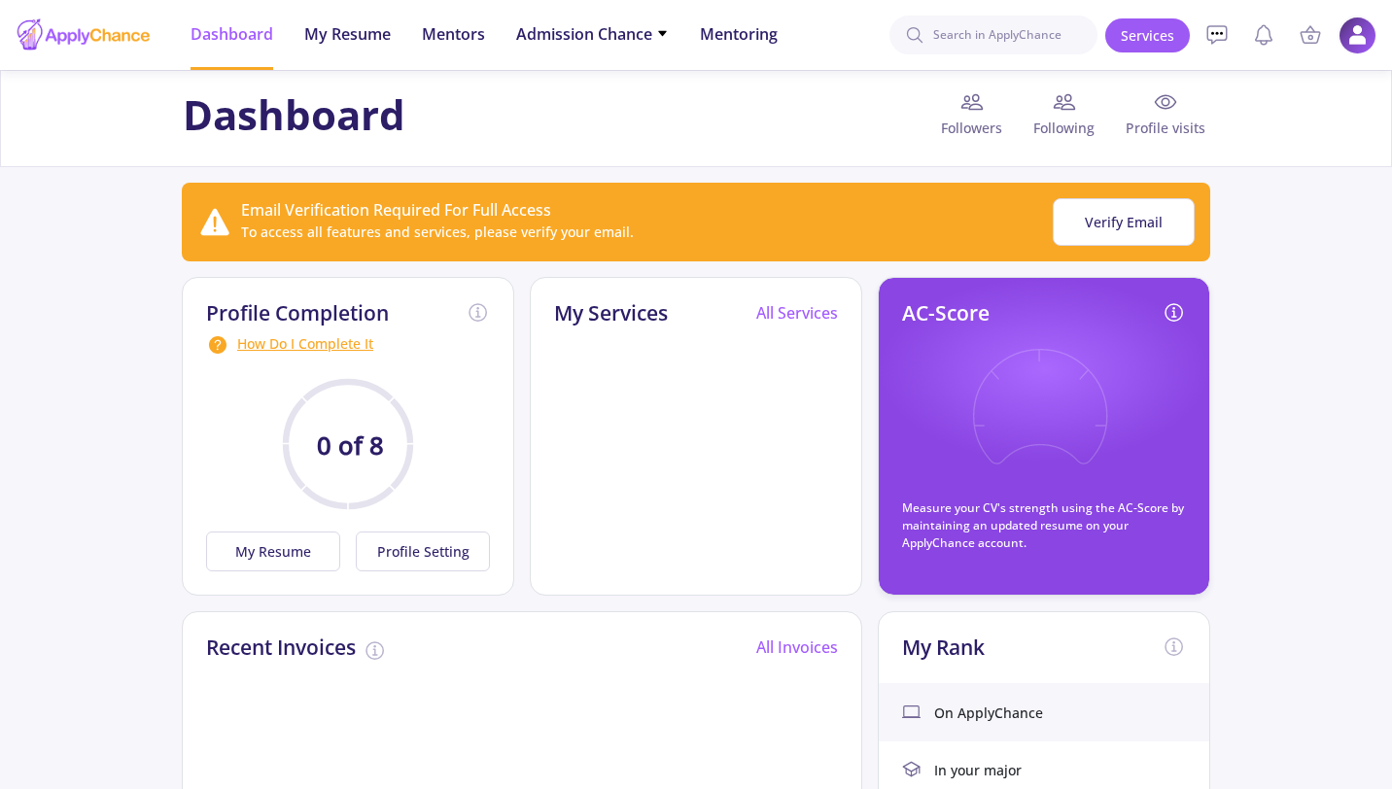
click at [1356, 29] on img at bounding box center [1358, 36] width 38 height 38
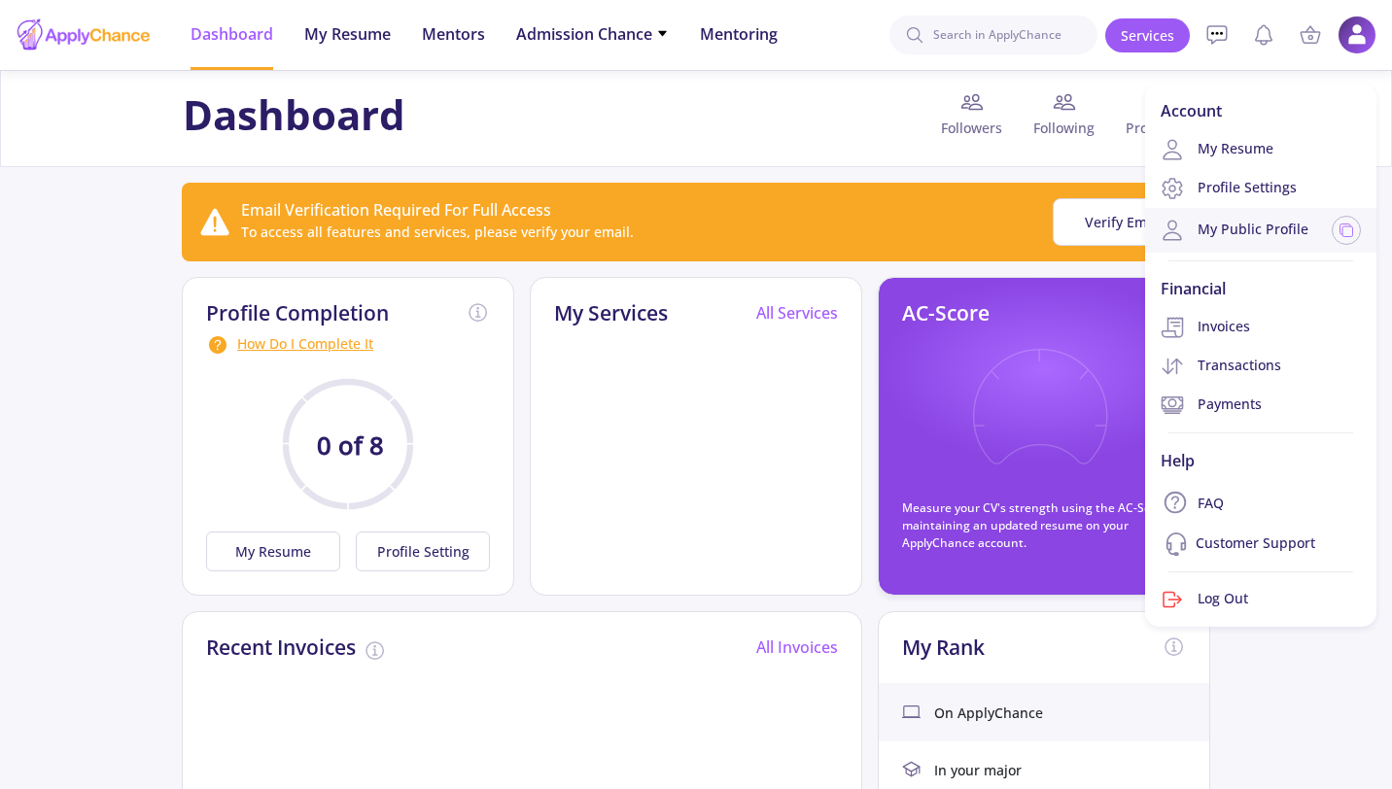
click at [1276, 221] on link "My Public Profile" at bounding box center [1235, 230] width 148 height 23
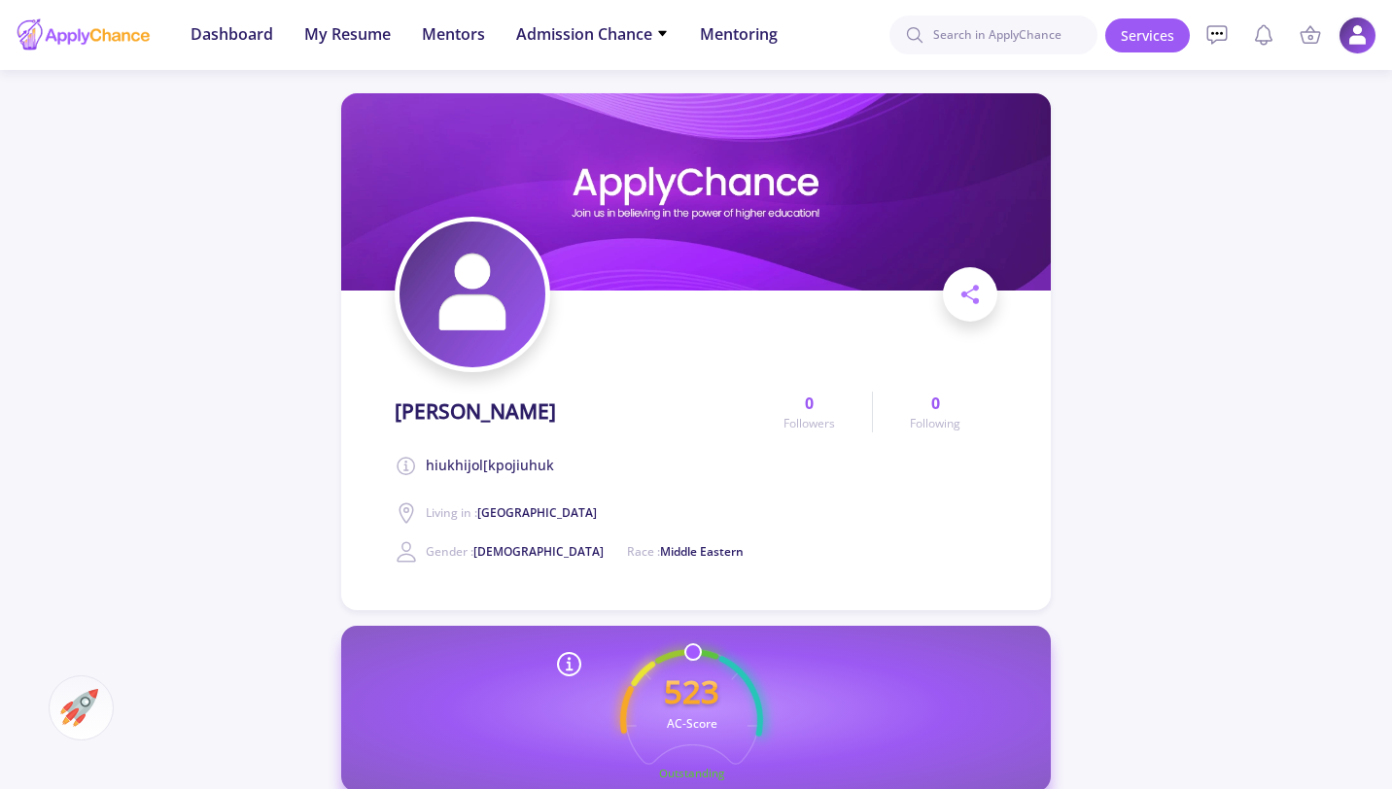
click at [1364, 33] on img at bounding box center [1358, 36] width 38 height 38
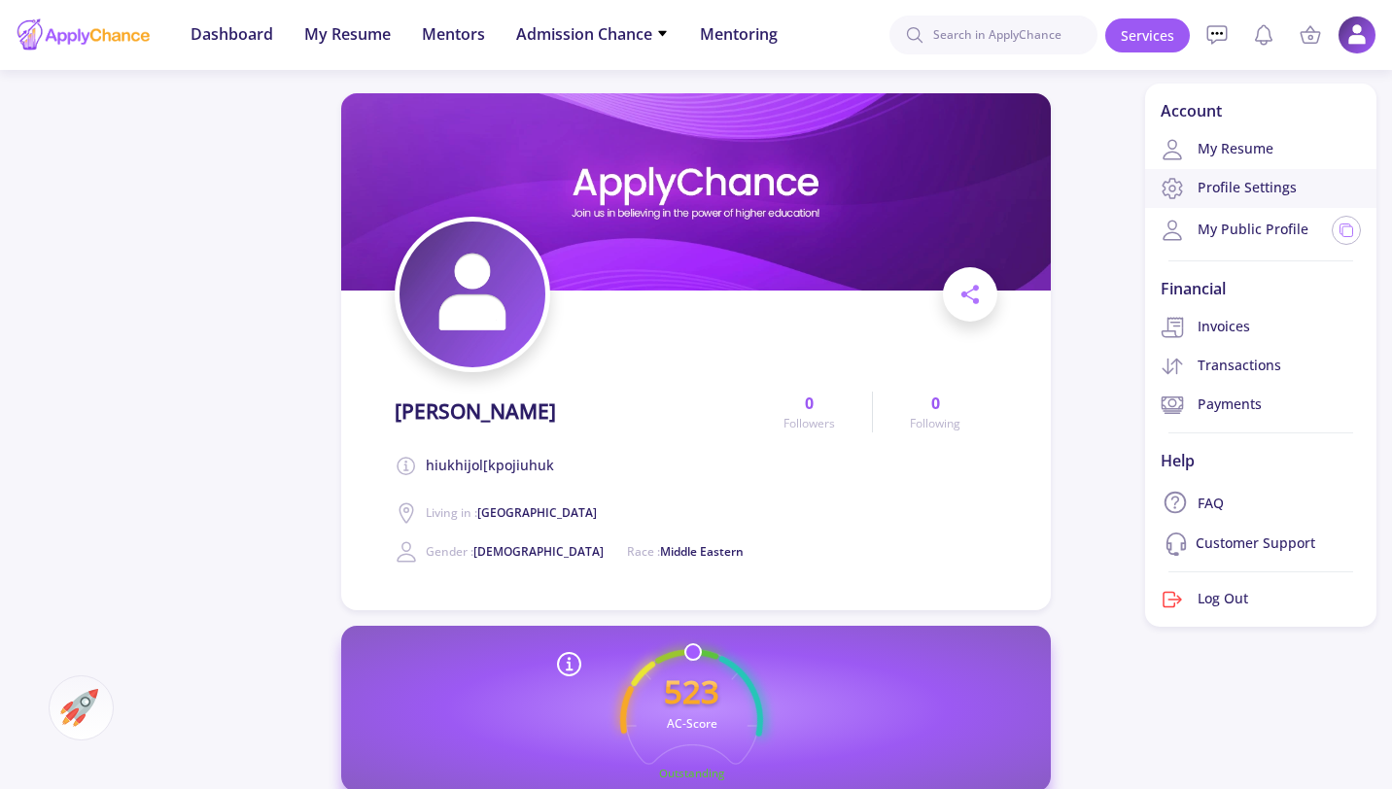
click at [1238, 195] on link "Profile Settings" at bounding box center [1260, 188] width 231 height 39
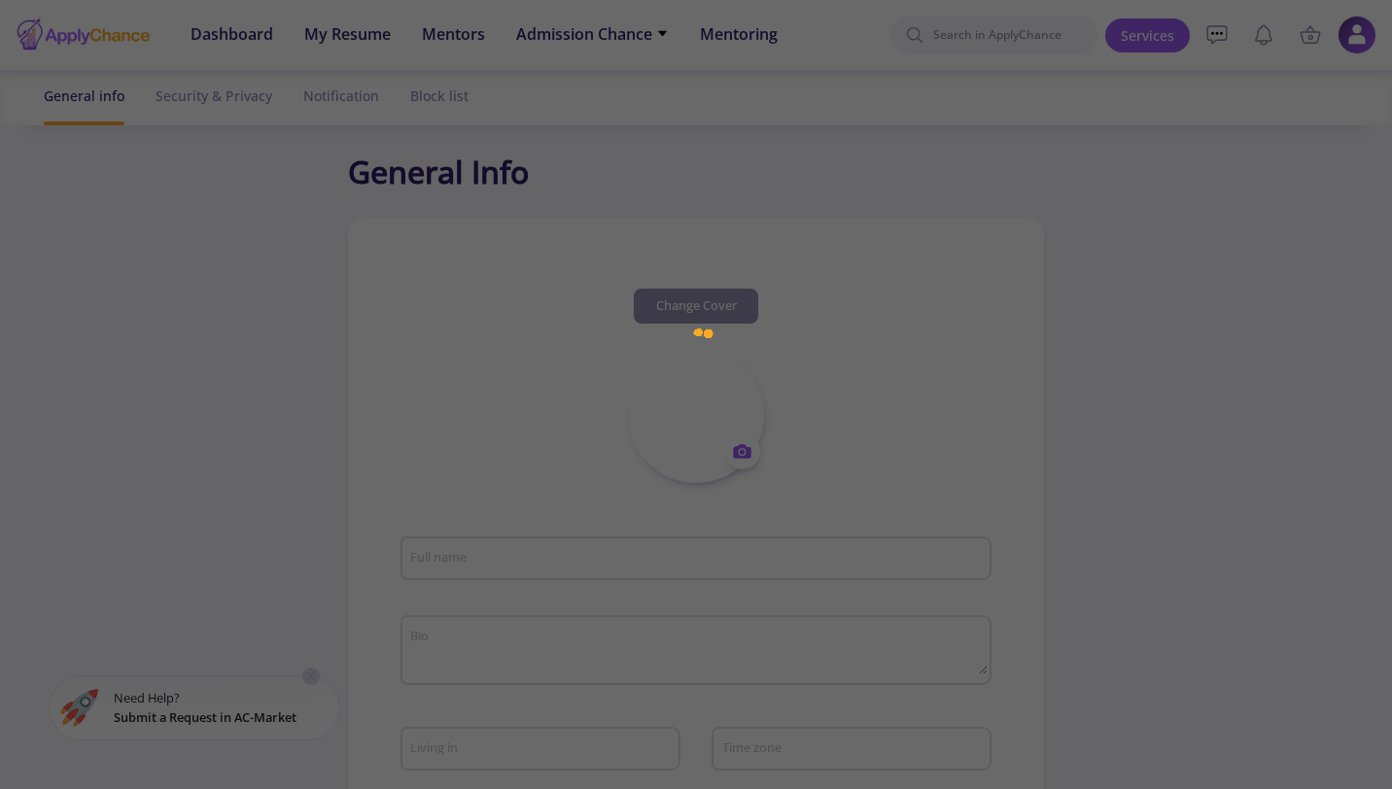
type input "[PERSON_NAME]"
type textarea "hiukhijol[kpojiuhuk"
type input "[GEOGRAPHIC_DATA]"
type input "05759b42-451b-4ca8-8292-0ed3fc56beb5"
type input "[EMAIL_ADDRESS][DOMAIN_NAME]"
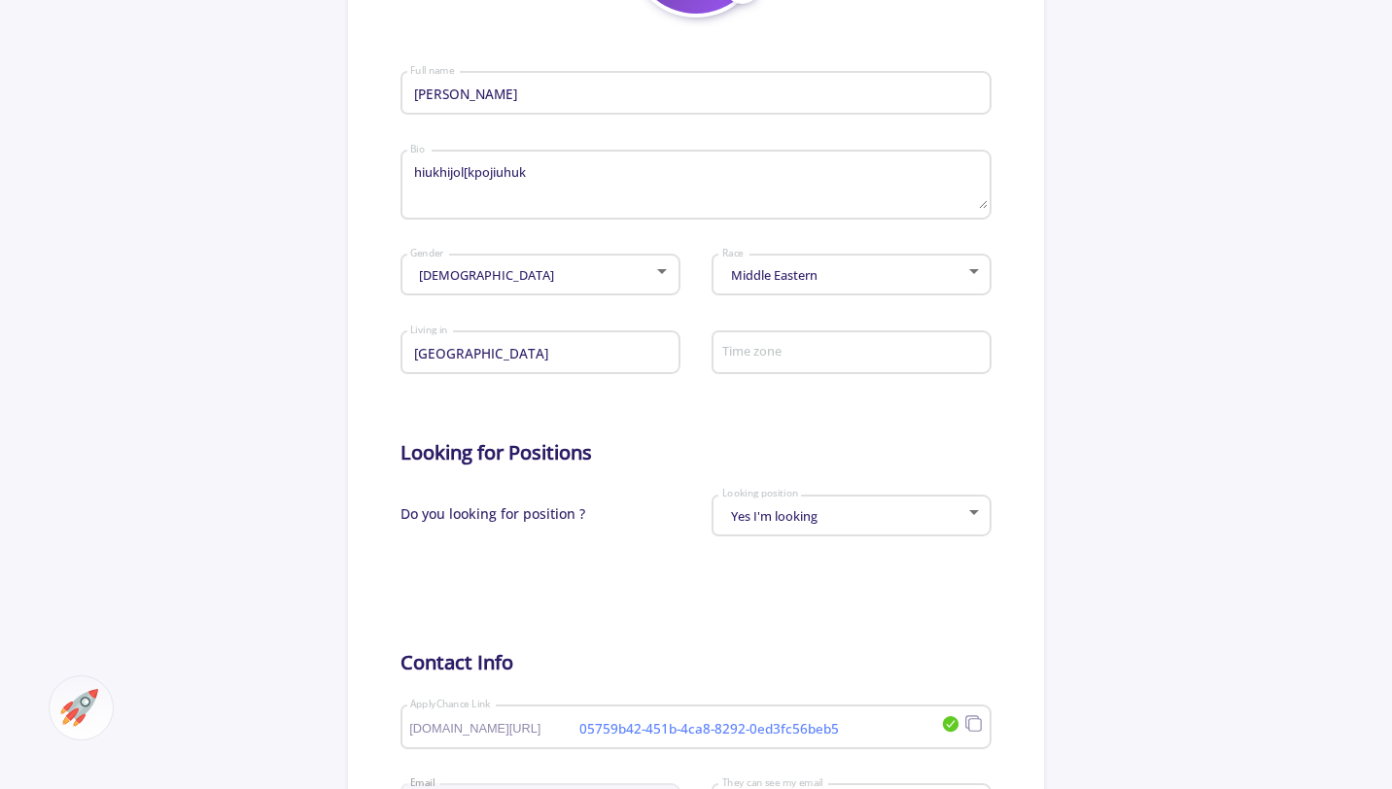
scroll to position [468, 0]
click at [958, 534] on div "Yes I'm looking Looking position" at bounding box center [852, 510] width 262 height 49
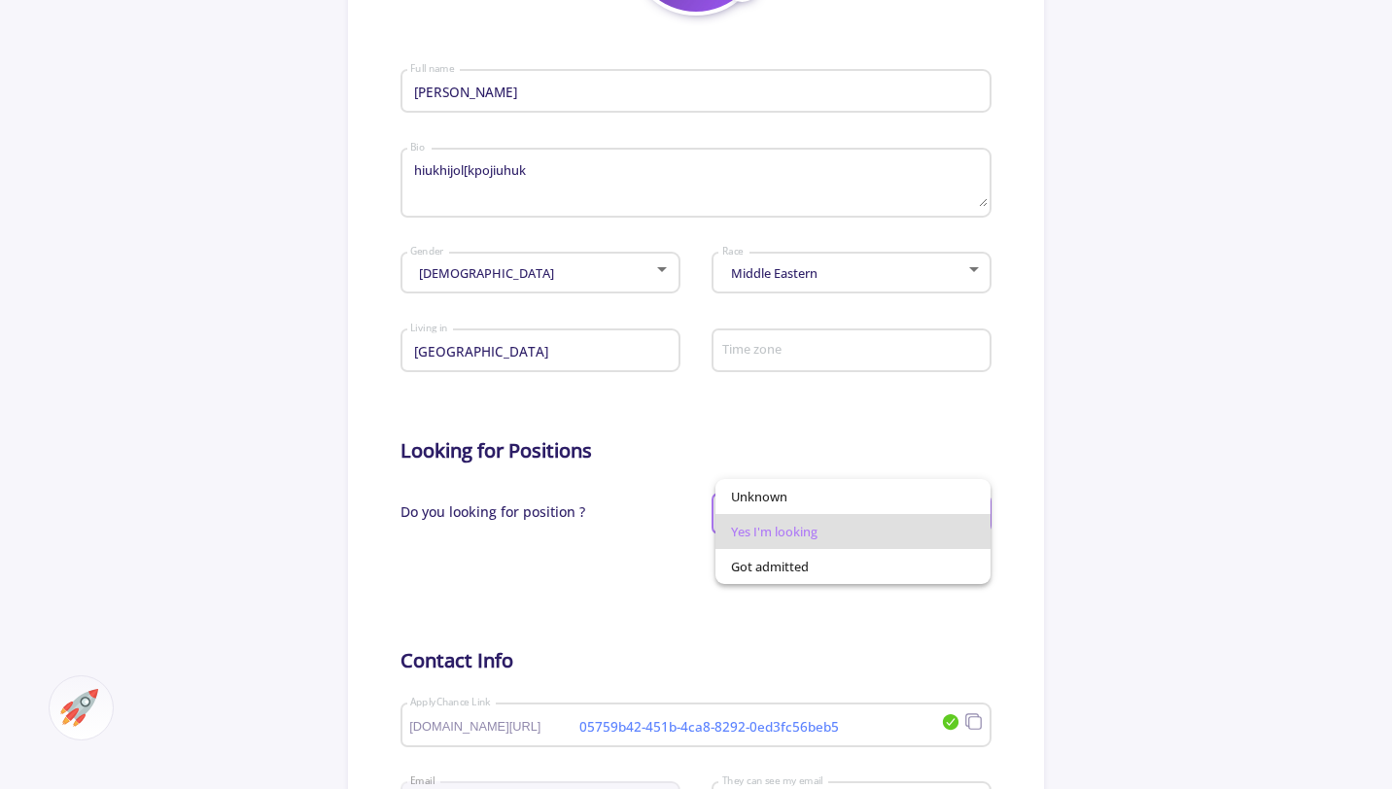
click at [1040, 514] on div at bounding box center [696, 394] width 1392 height 789
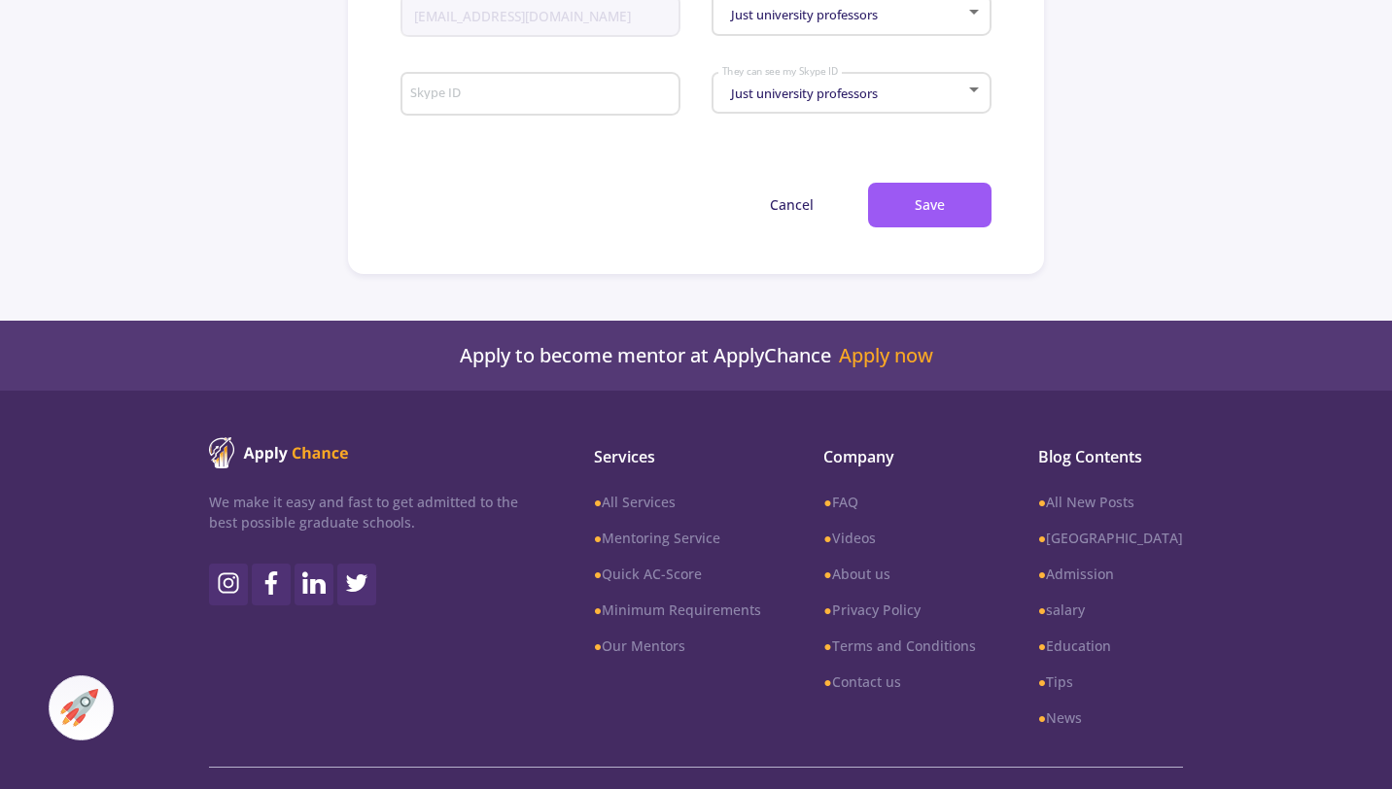
scroll to position [1293, 0]
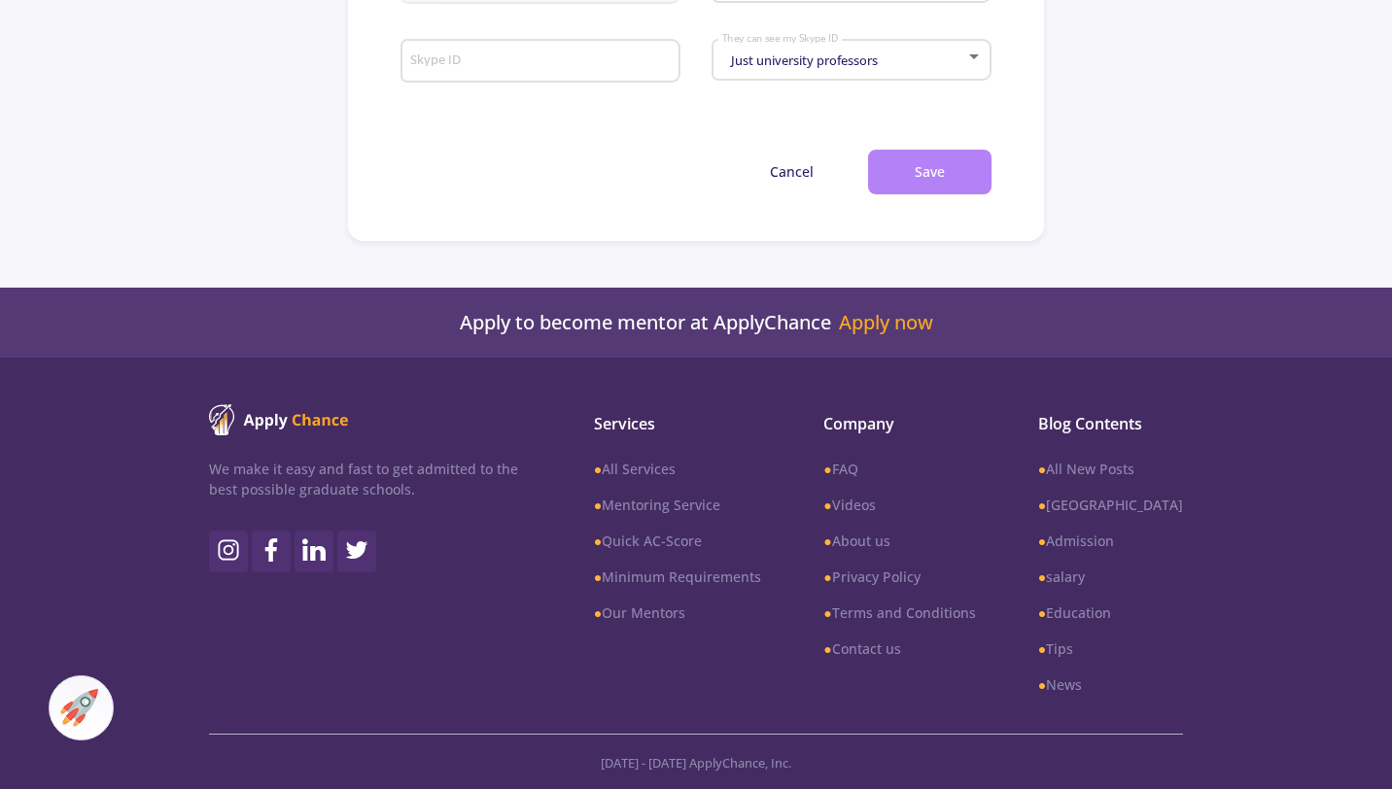
click at [958, 190] on button "Save" at bounding box center [929, 173] width 123 height 46
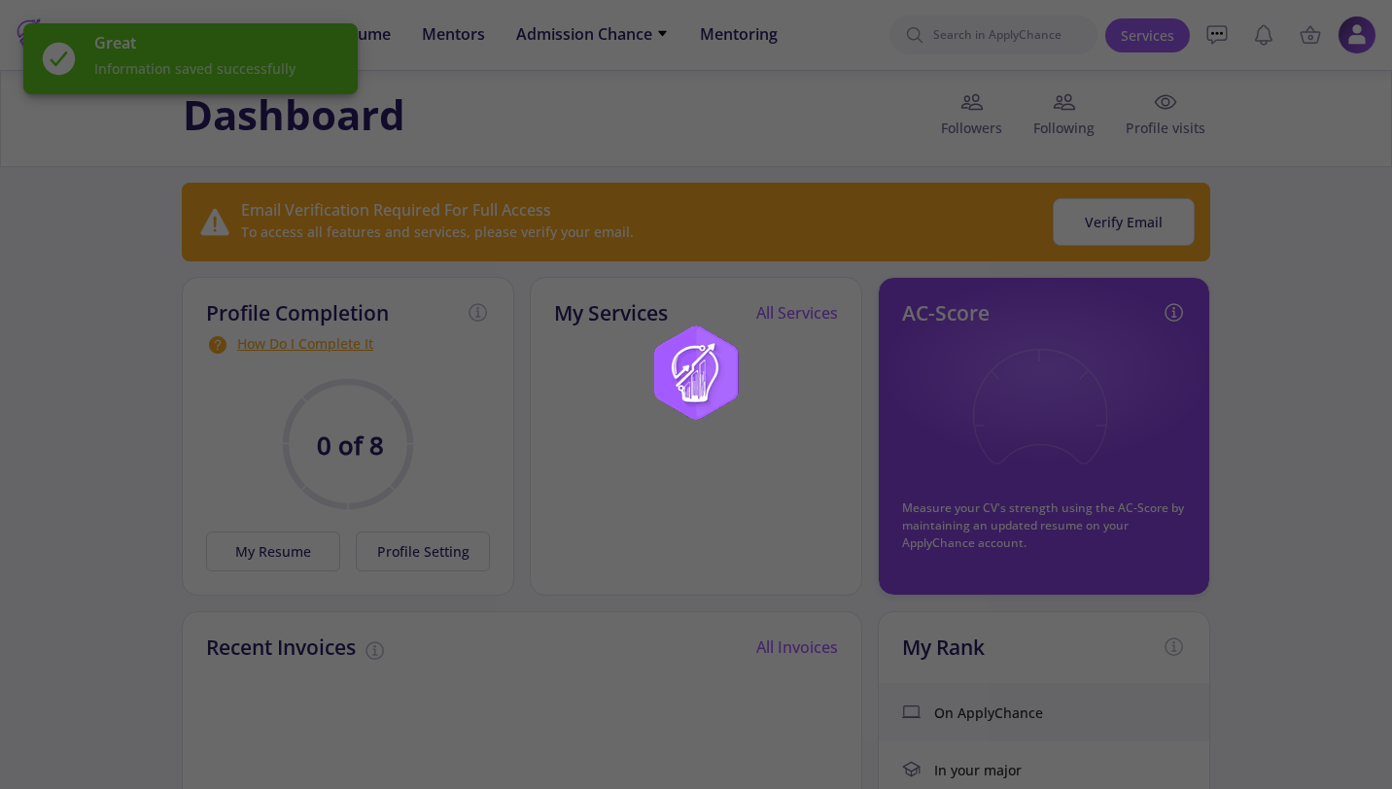
click at [1373, 47] on div at bounding box center [696, 394] width 1392 height 789
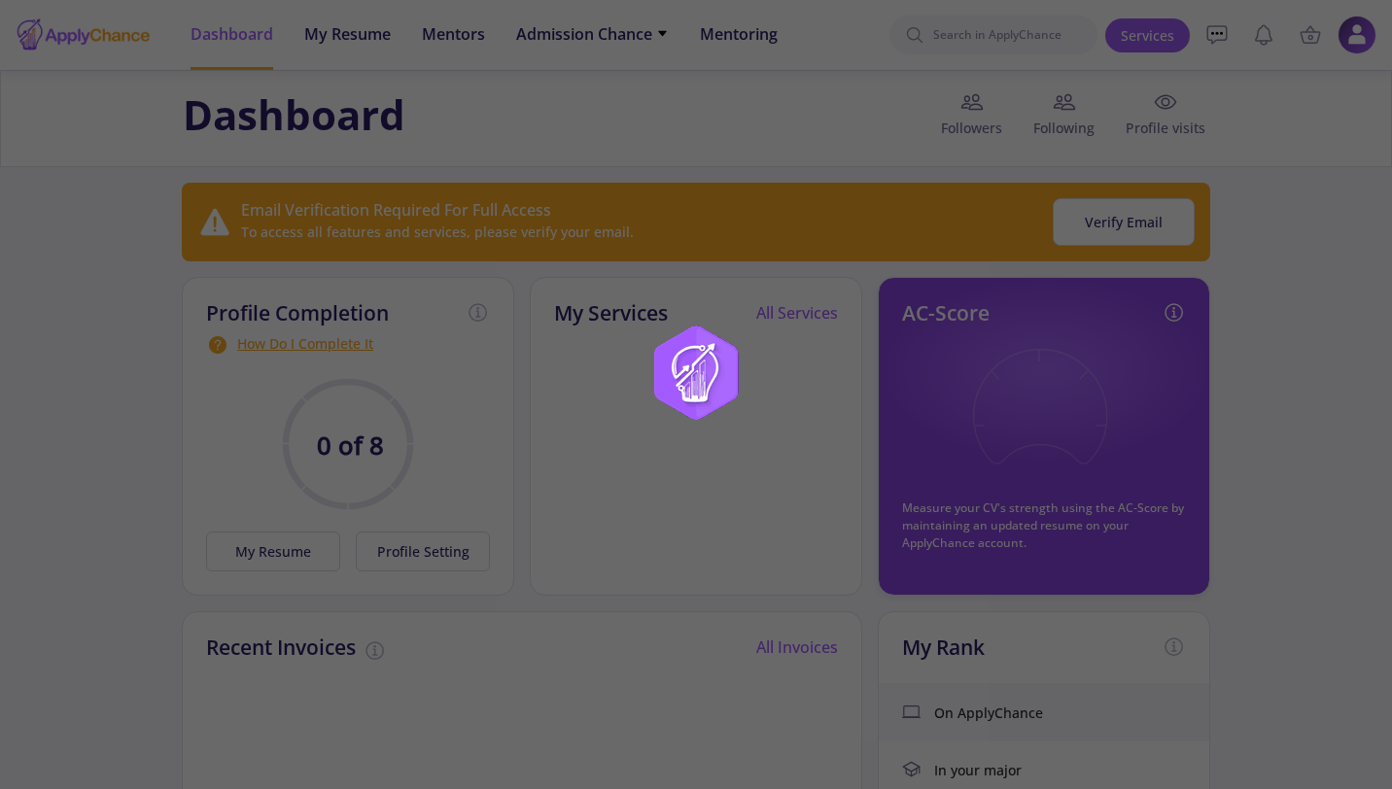
click at [1136, 132] on div at bounding box center [696, 394] width 1392 height 789
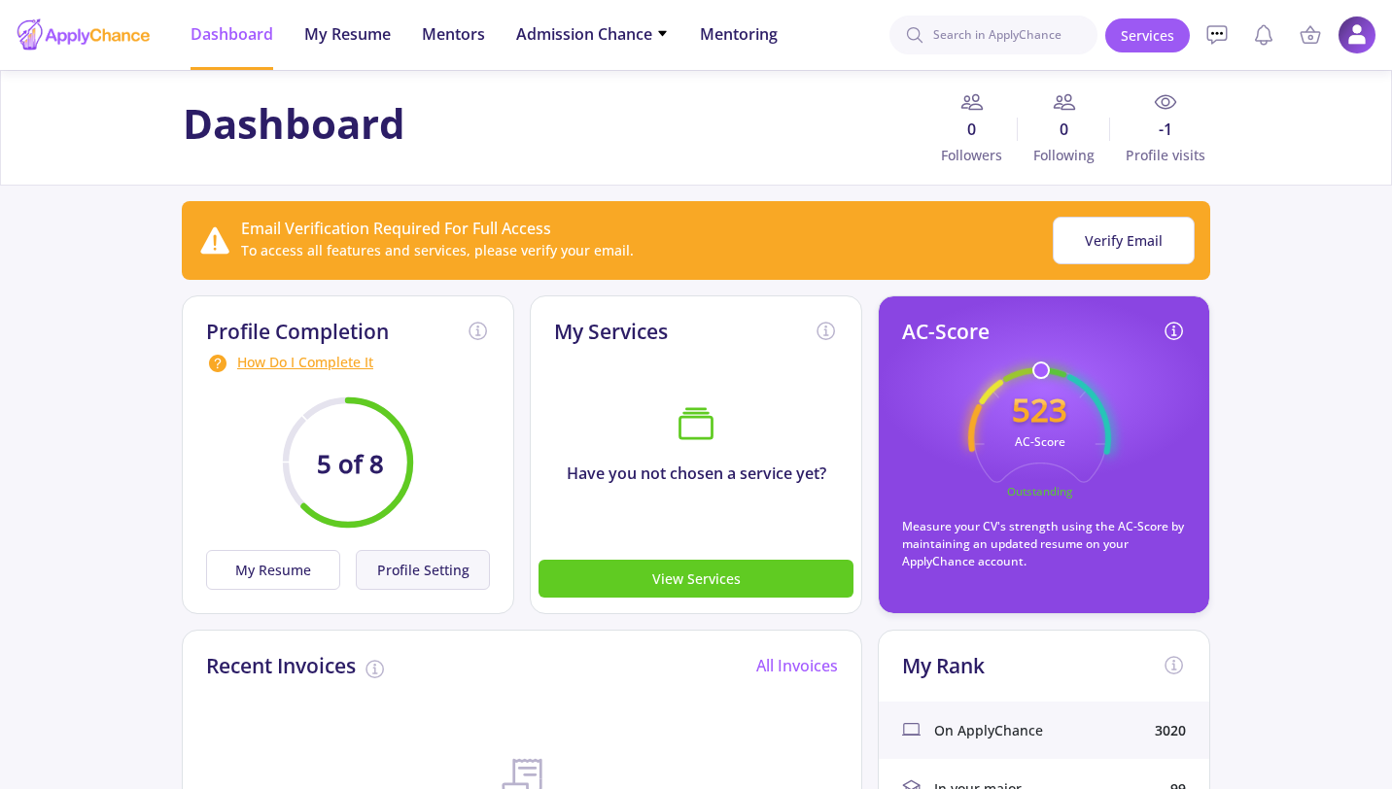
click at [422, 569] on button "Profile Setting" at bounding box center [423, 570] width 134 height 40
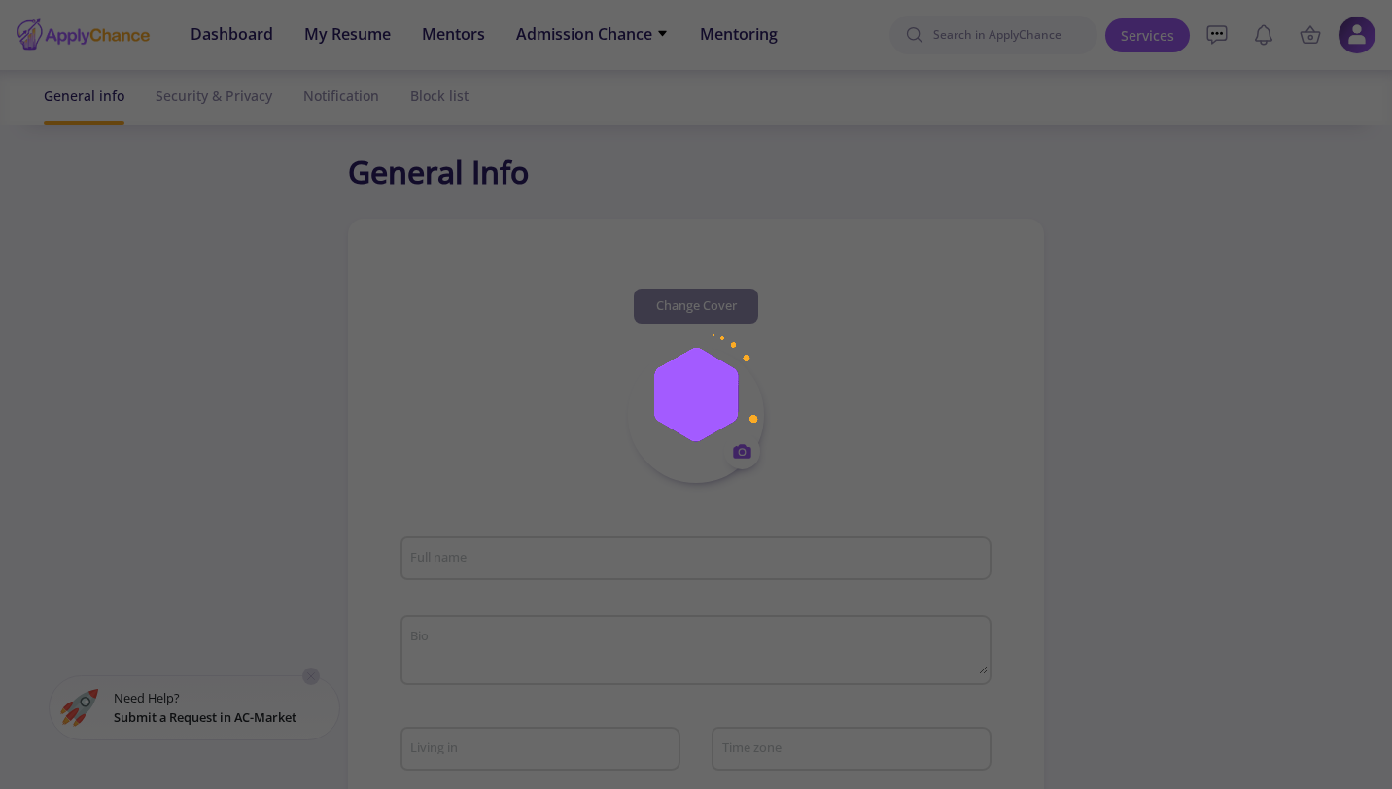
type input "[PERSON_NAME]"
type textarea "hiukhijol[kpojiuhuk"
type input "[GEOGRAPHIC_DATA]"
type input "05759b42-451b-4ca8-8292-0ed3fc56beb5"
type input "[EMAIL_ADDRESS][DOMAIN_NAME]"
